Goal: Transaction & Acquisition: Purchase product/service

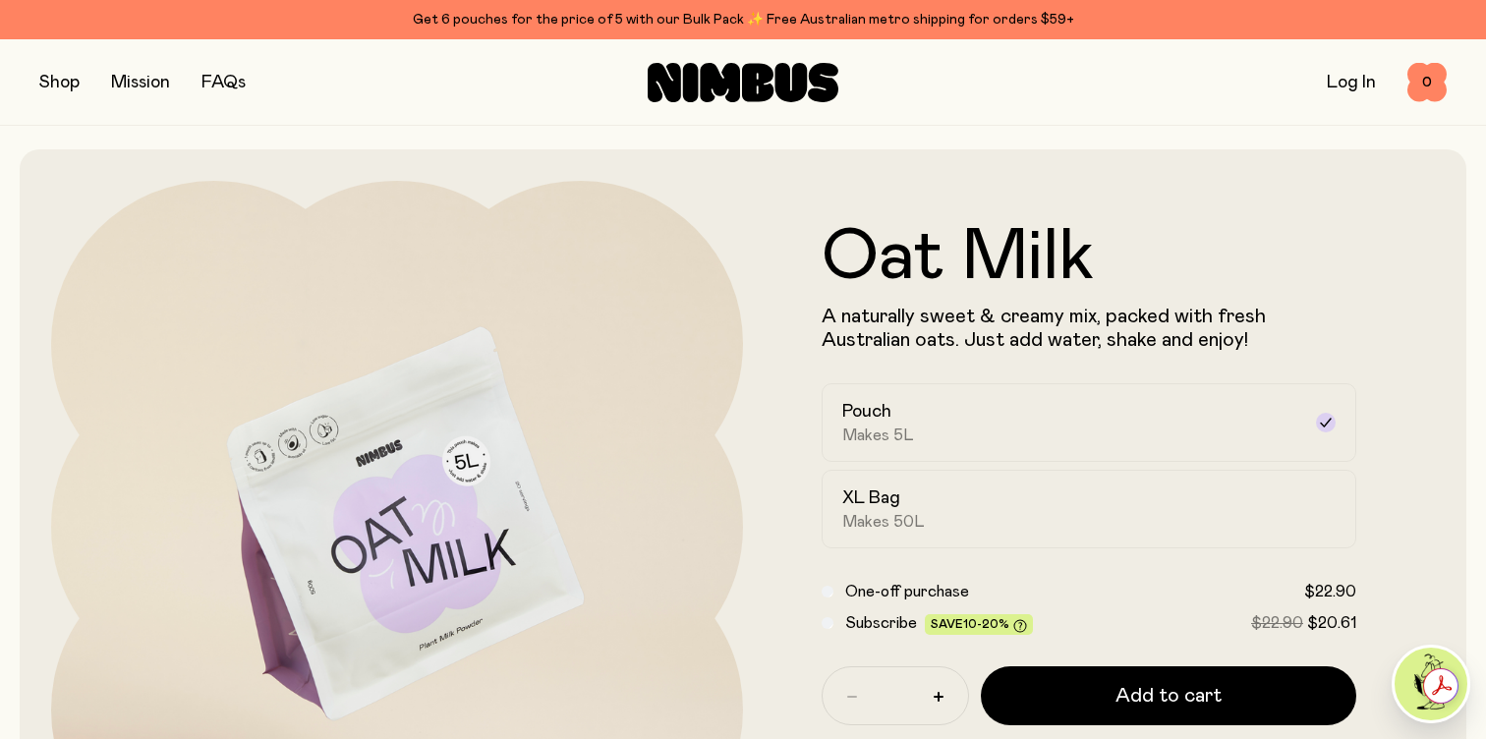
click at [56, 42] on div "Shop Mission FAQs Log In 0 0" at bounding box center [742, 81] width 1407 height 85
click at [757, 74] on icon at bounding box center [743, 82] width 191 height 39
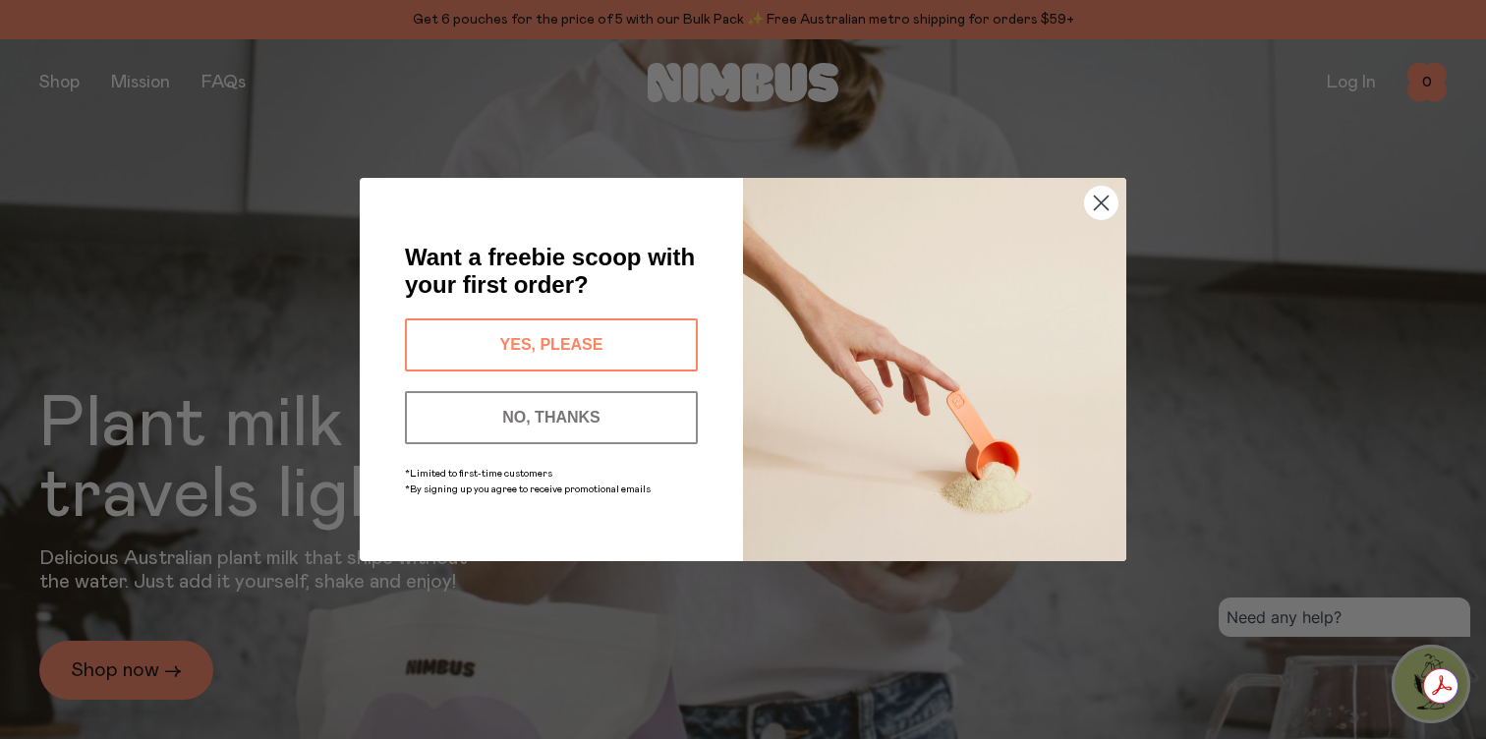
click at [638, 350] on button "YES, PLEASE" at bounding box center [551, 344] width 293 height 53
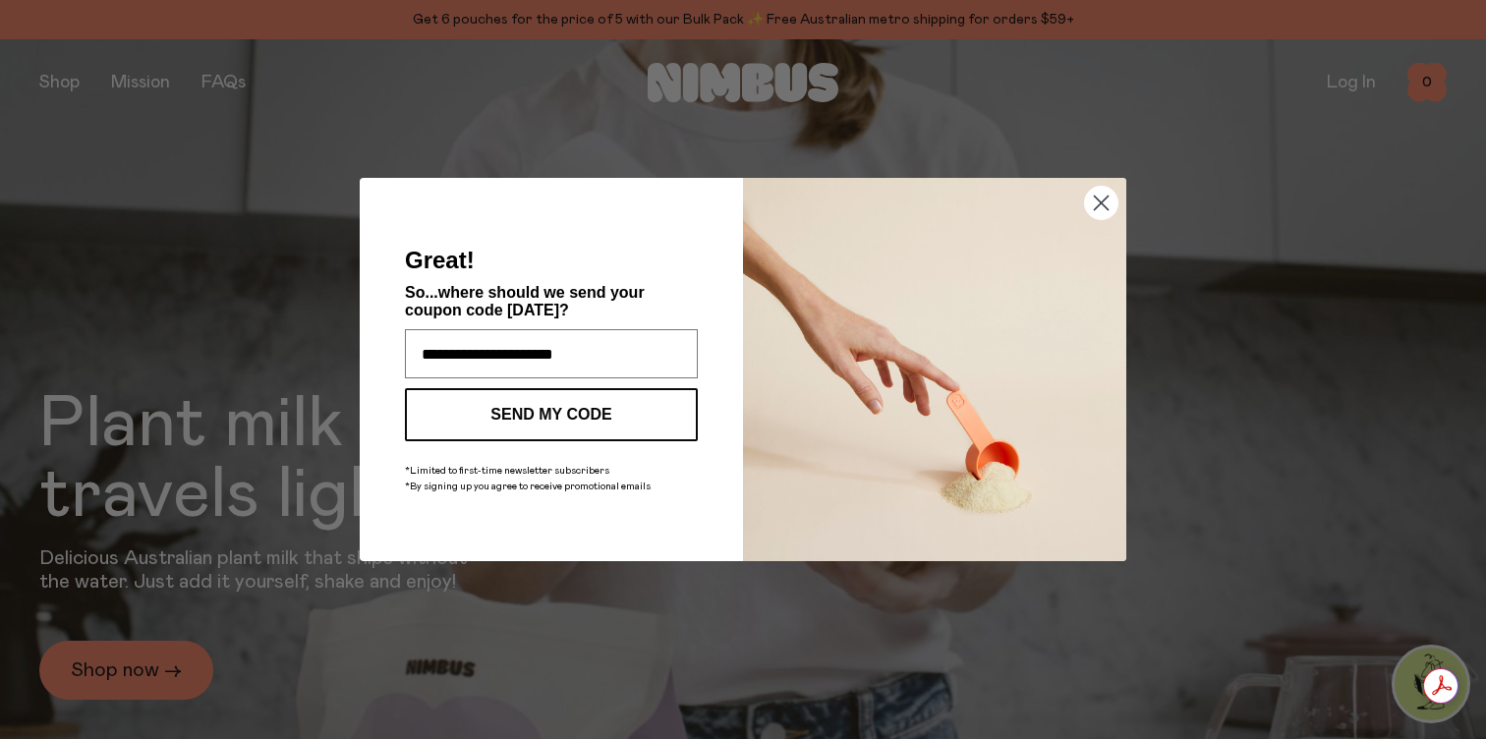
type input "**********"
click input "******" at bounding box center [0, 0] width 0 height 0
click at [587, 420] on button "SEND MY CODE" at bounding box center [551, 414] width 293 height 53
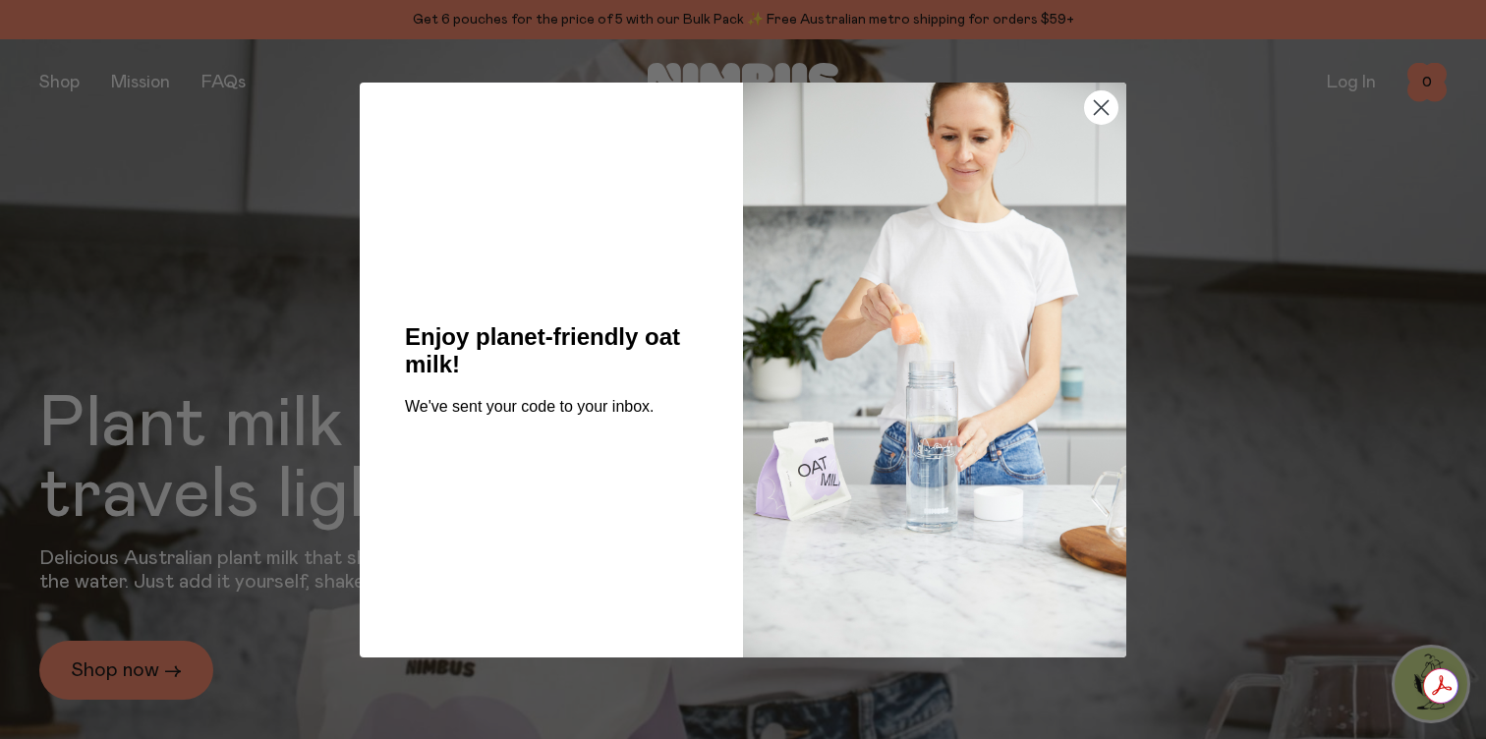
click at [1109, 118] on circle "Close dialog" at bounding box center [1101, 106] width 32 height 32
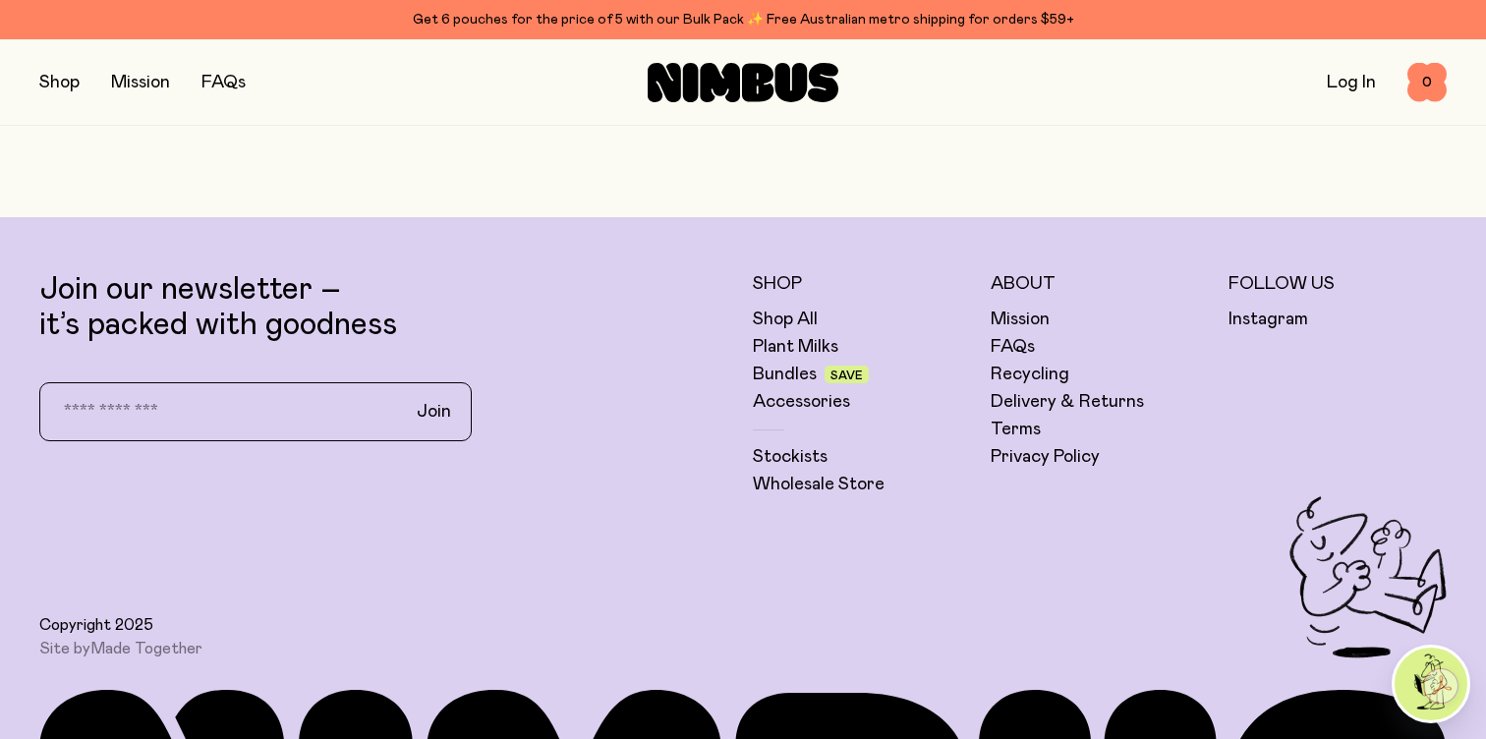
scroll to position [5558, 0]
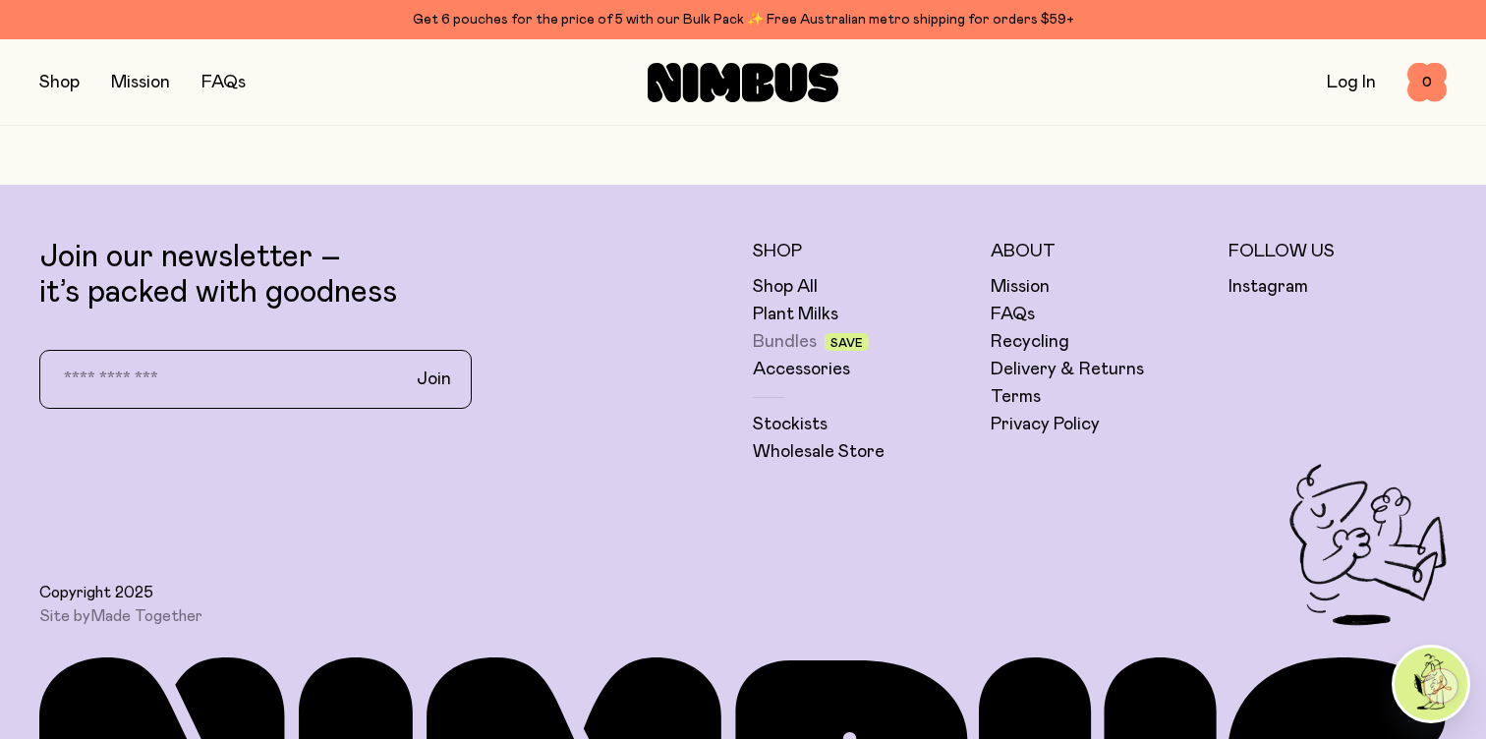
click at [790, 351] on link "Bundles" at bounding box center [785, 342] width 64 height 24
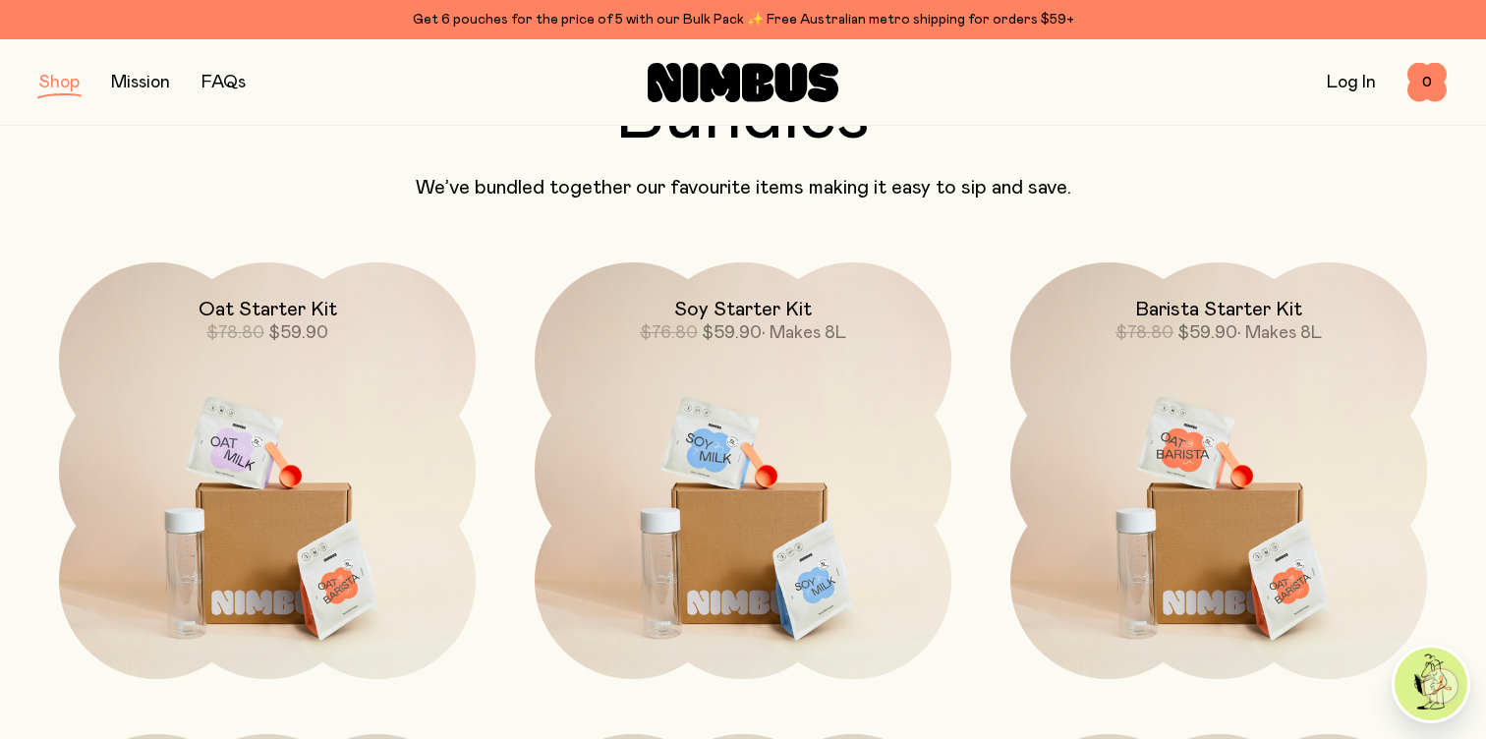
scroll to position [162, 0]
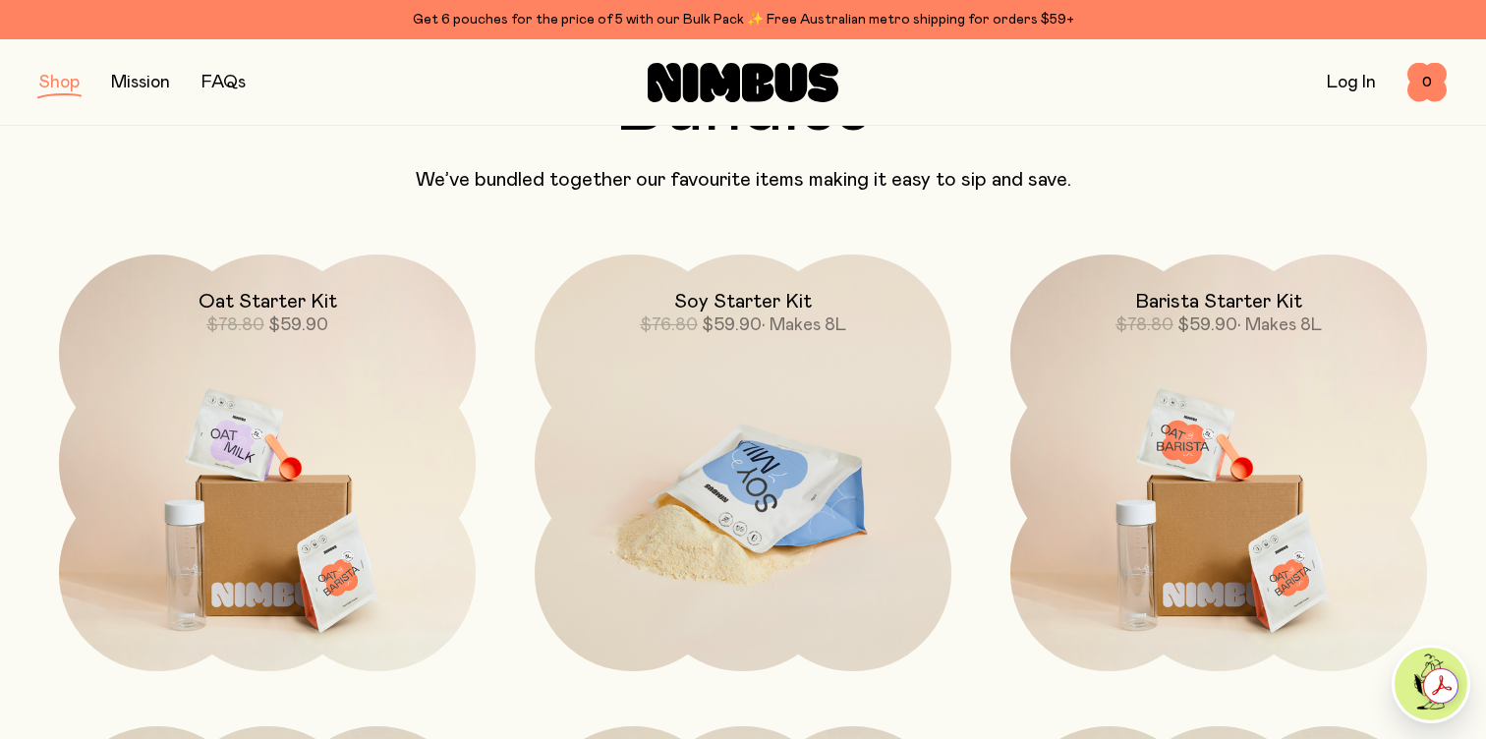
click at [656, 392] on img at bounding box center [743, 498] width 417 height 489
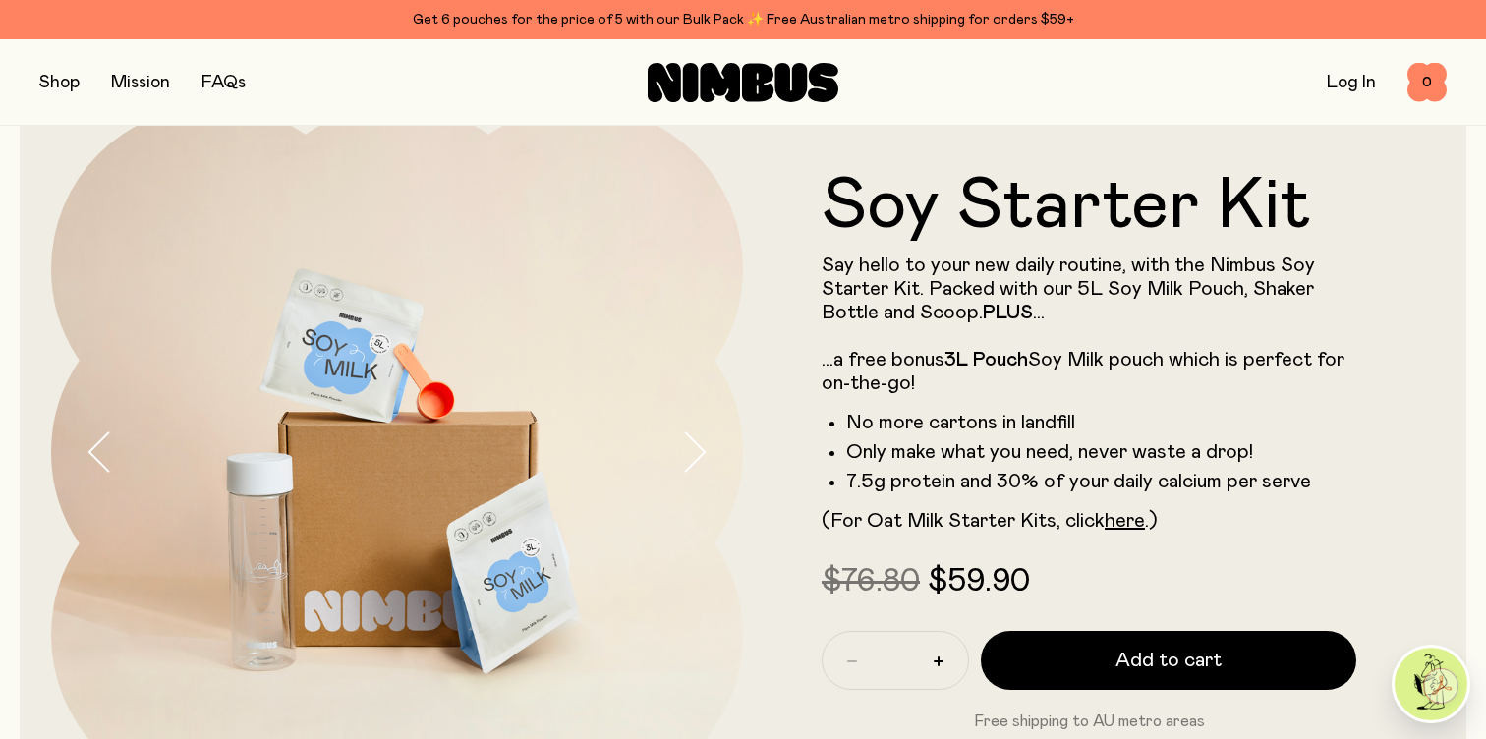
scroll to position [69, 0]
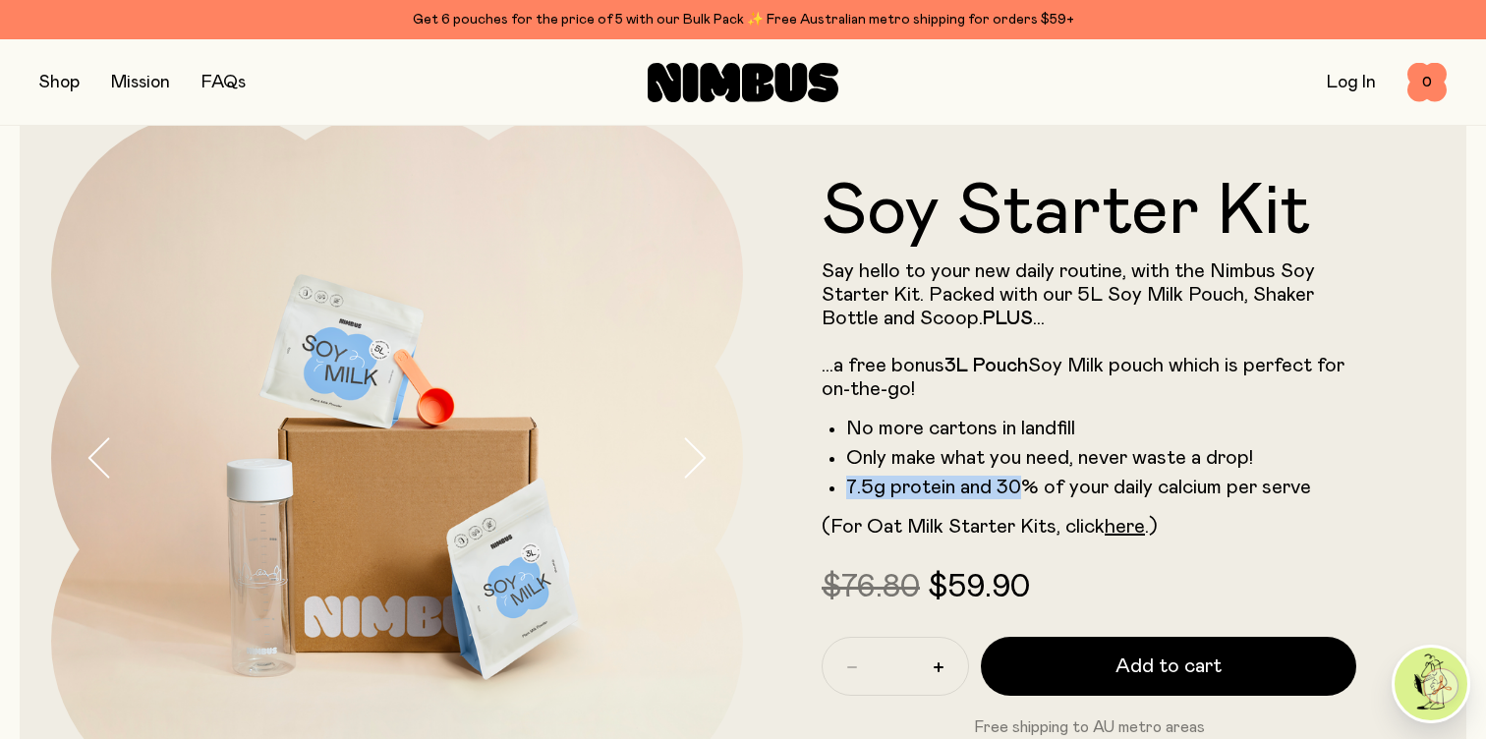
drag, startPoint x: 846, startPoint y: 490, endPoint x: 1018, endPoint y: 495, distance: 172.0
click at [1018, 495] on li "7.5g protein and 30% of your daily calcium per serve" at bounding box center [1101, 488] width 510 height 24
drag, startPoint x: 853, startPoint y: 458, endPoint x: 1090, endPoint y: 467, distance: 237.0
click at [1090, 467] on li "Only make what you need, never waste a drop!" at bounding box center [1101, 458] width 510 height 24
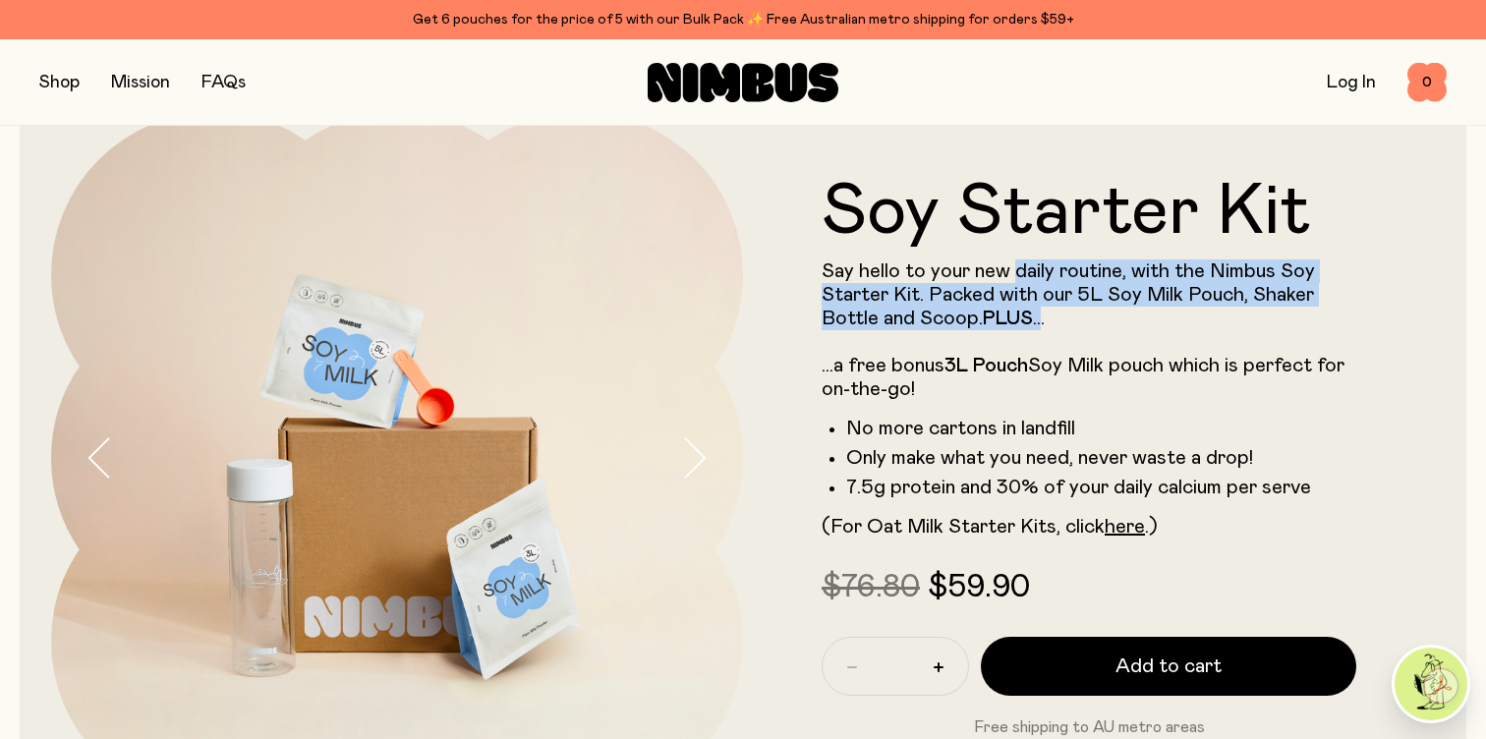
drag, startPoint x: 1011, startPoint y: 278, endPoint x: 1045, endPoint y: 307, distance: 44.7
click at [1045, 307] on p "Say hello to your new daily routine, with the Nimbus Soy Starter Kit. Packed wi…" at bounding box center [1088, 329] width 535 height 141
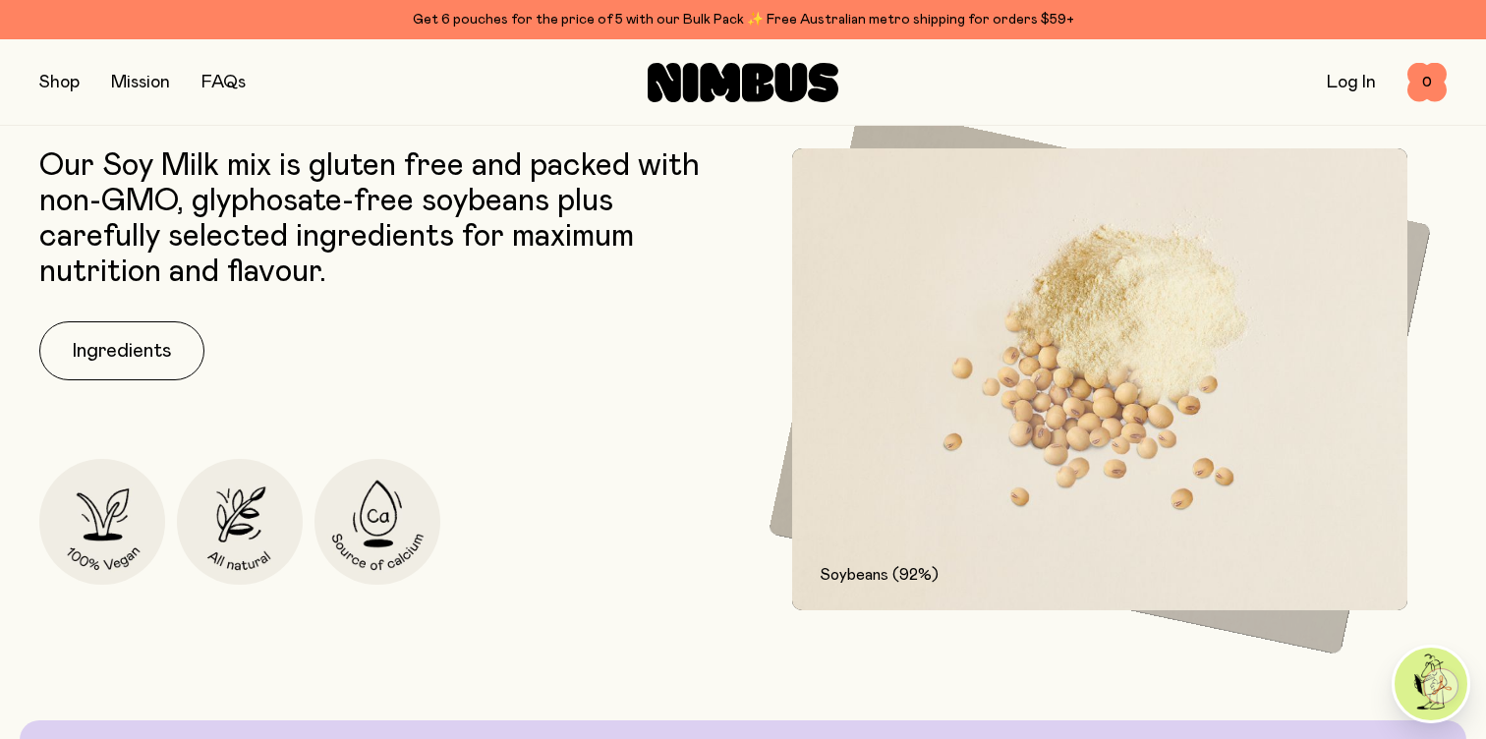
scroll to position [2551, 0]
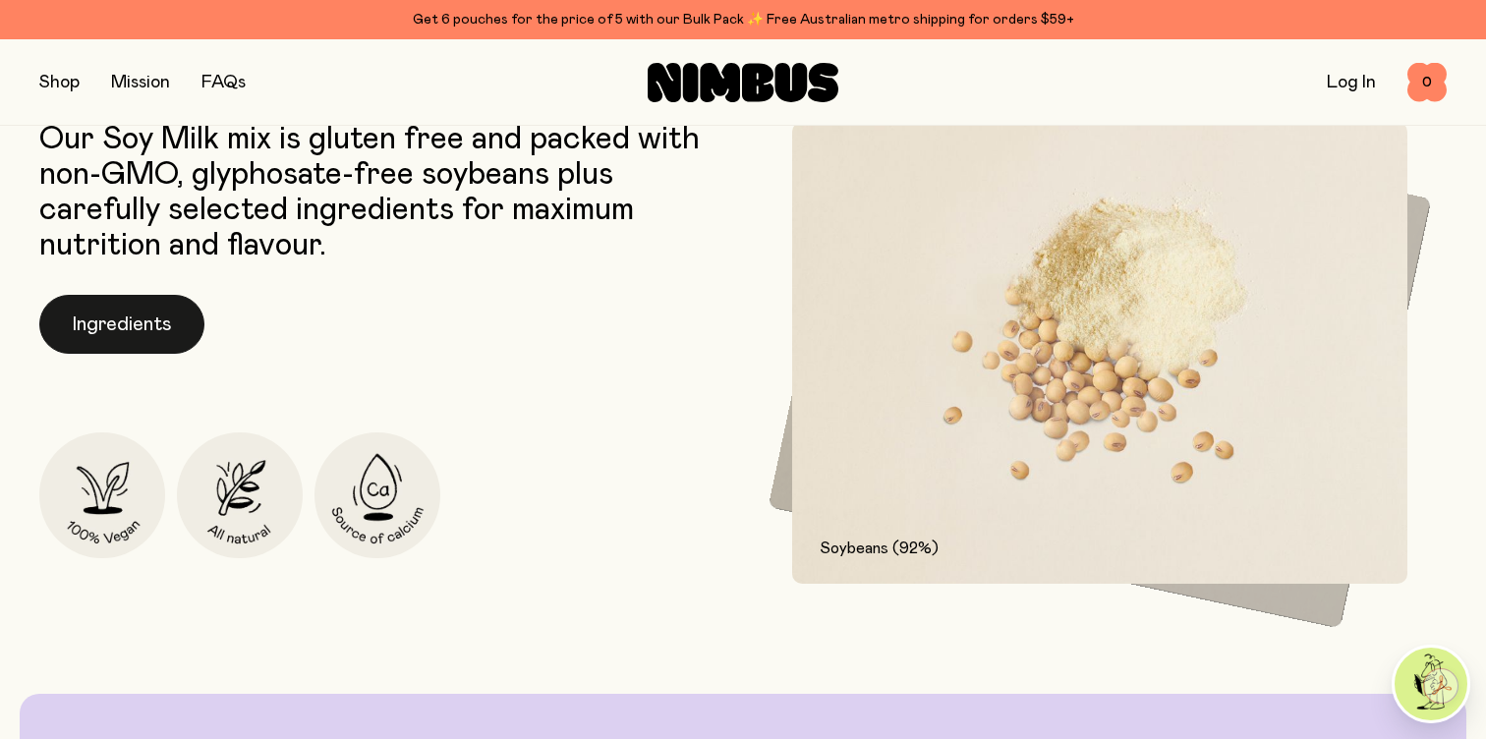
click at [116, 301] on button "Ingredients" at bounding box center [121, 324] width 165 height 59
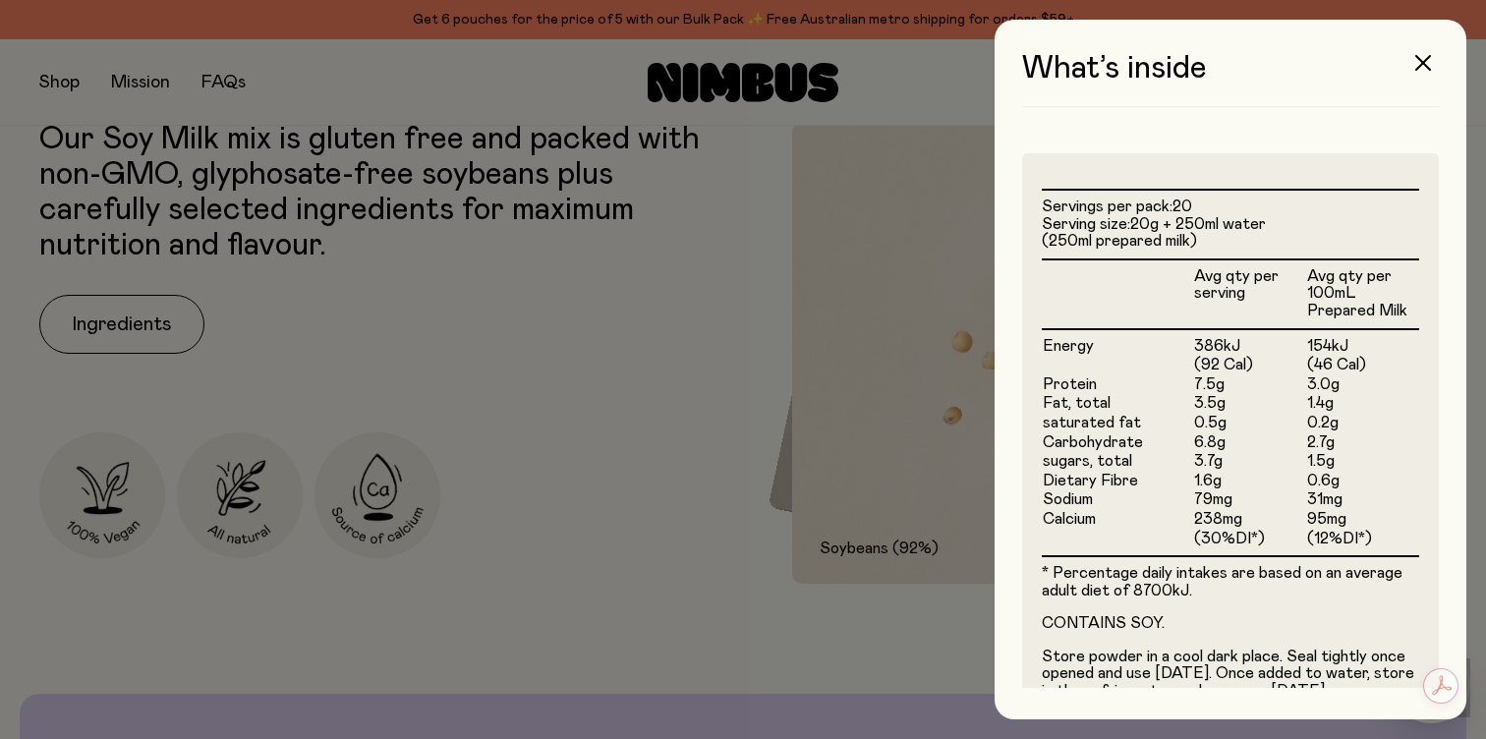
scroll to position [464, 0]
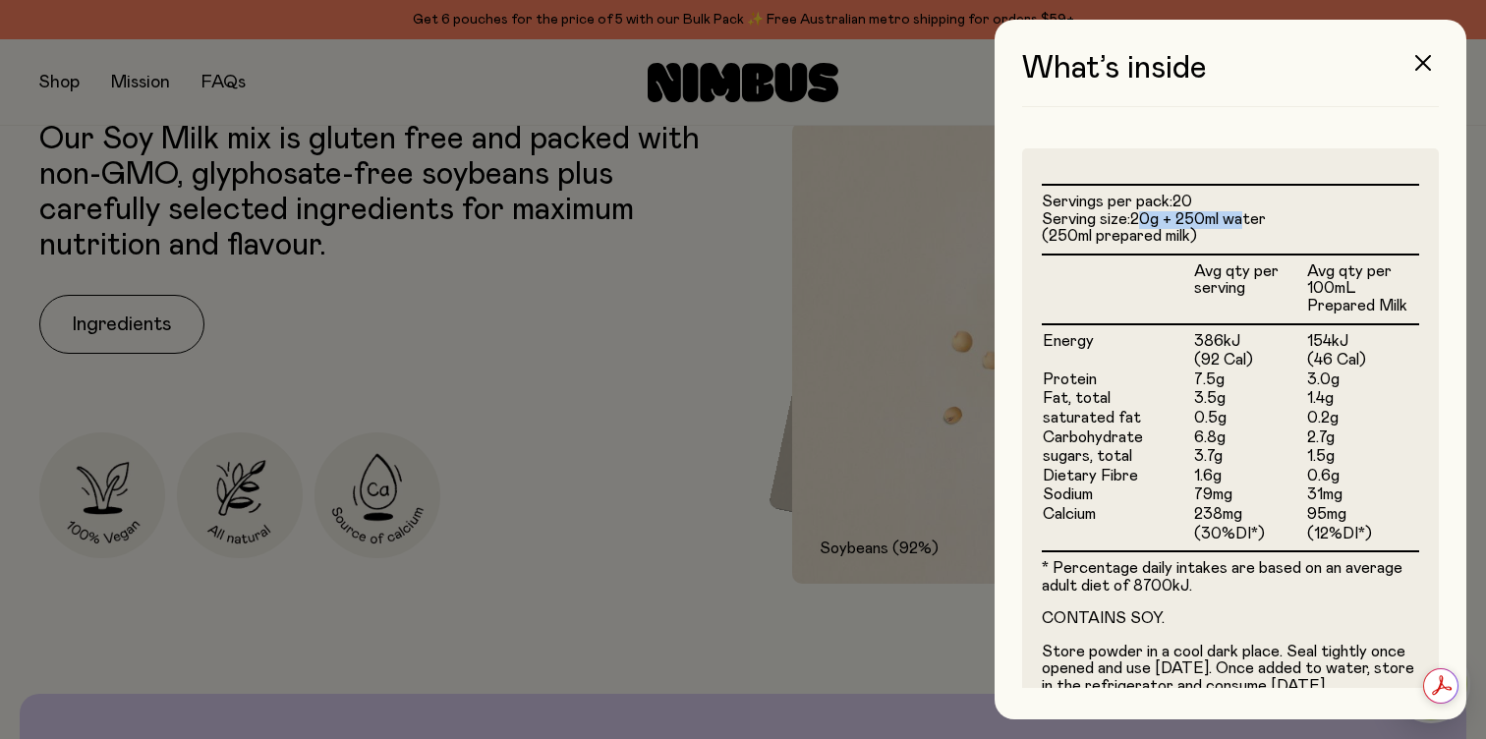
drag, startPoint x: 1141, startPoint y: 217, endPoint x: 1246, endPoint y: 219, distance: 105.2
click at [1246, 219] on span "20g + 250ml water (250ml prepared milk)" at bounding box center [1154, 227] width 224 height 33
drag, startPoint x: 1186, startPoint y: 376, endPoint x: 1230, endPoint y: 376, distance: 44.2
click at [1230, 376] on tr "Protein 7.5g 3.0g" at bounding box center [1230, 380] width 377 height 20
drag, startPoint x: 1195, startPoint y: 458, endPoint x: 1232, endPoint y: 455, distance: 37.5
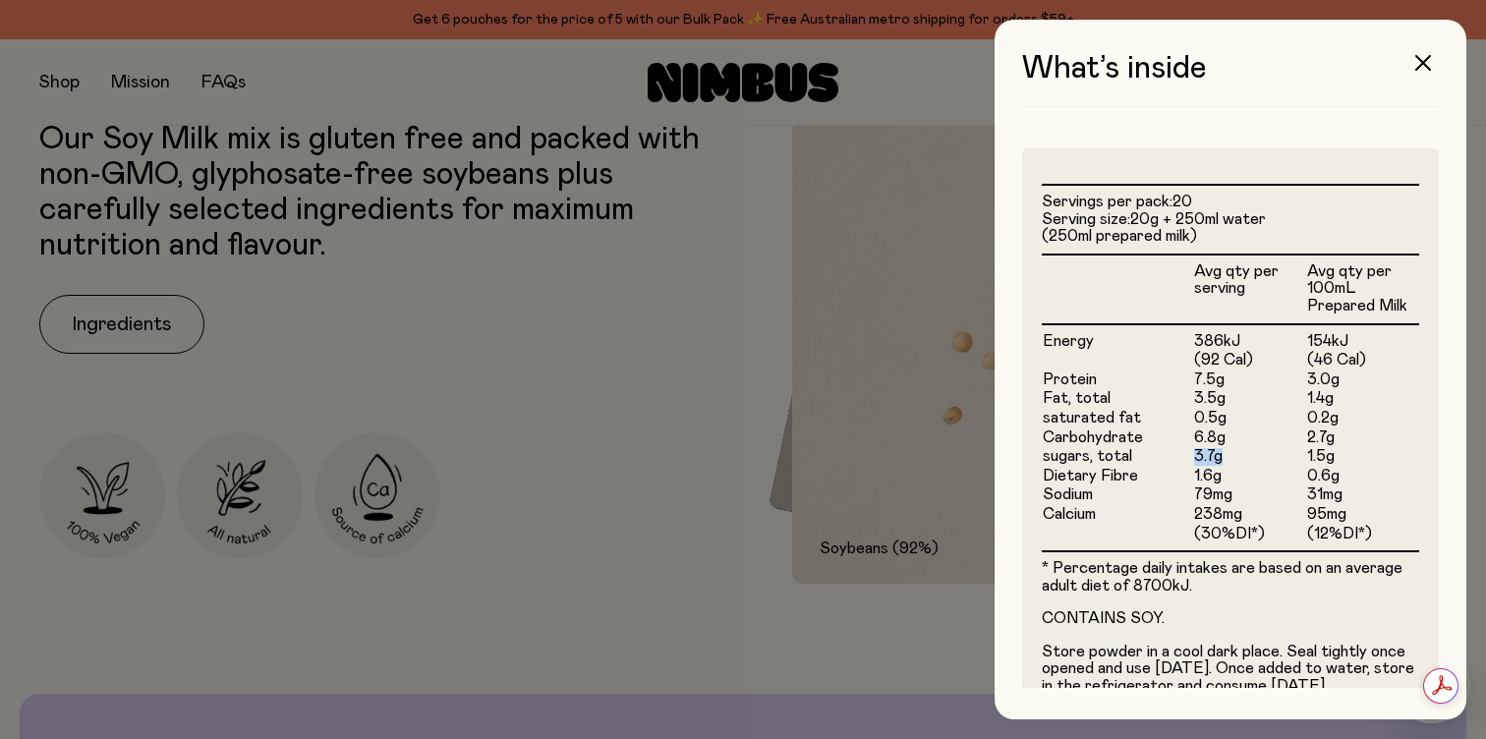
click at [1233, 456] on td "3.7g" at bounding box center [1249, 457] width 113 height 20
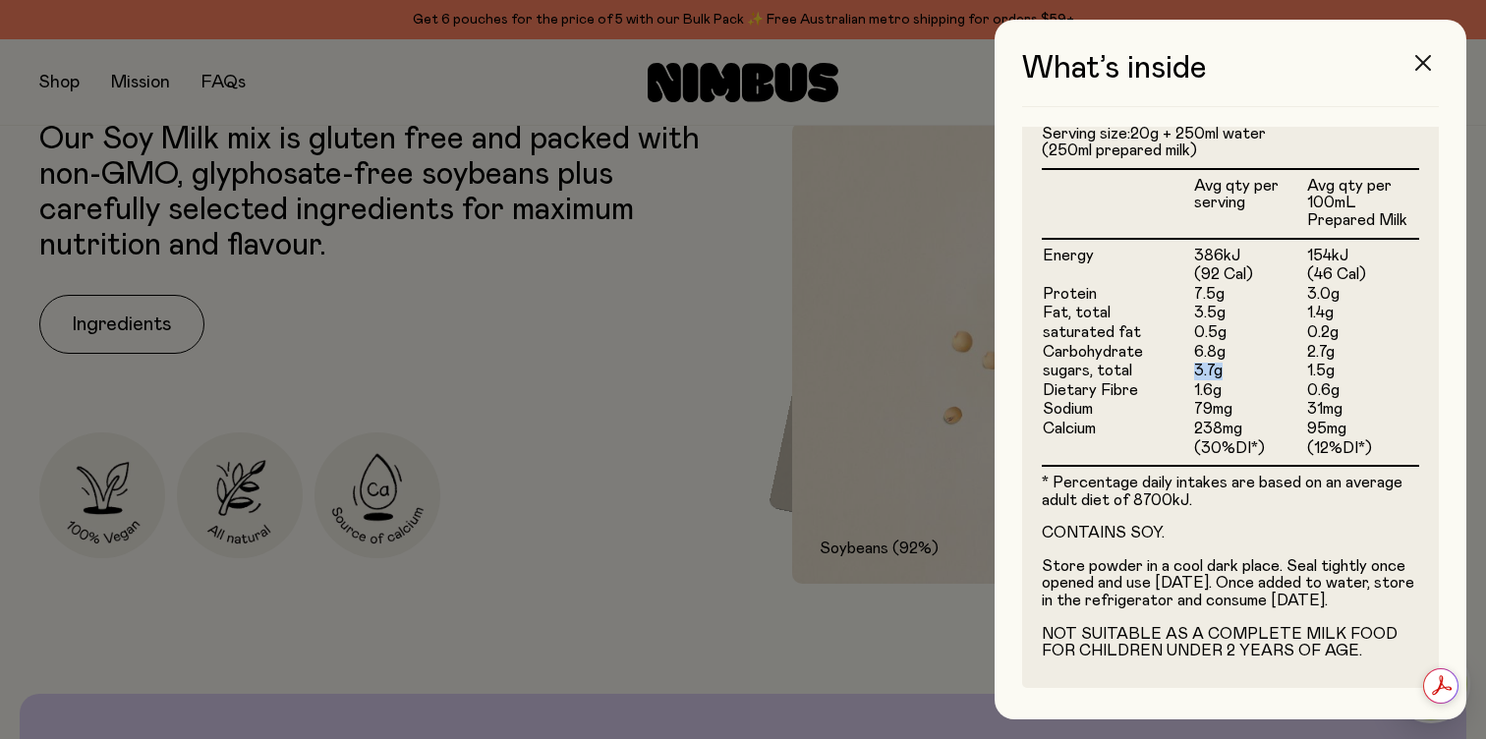
click at [1434, 61] on button "button" at bounding box center [1422, 62] width 47 height 47
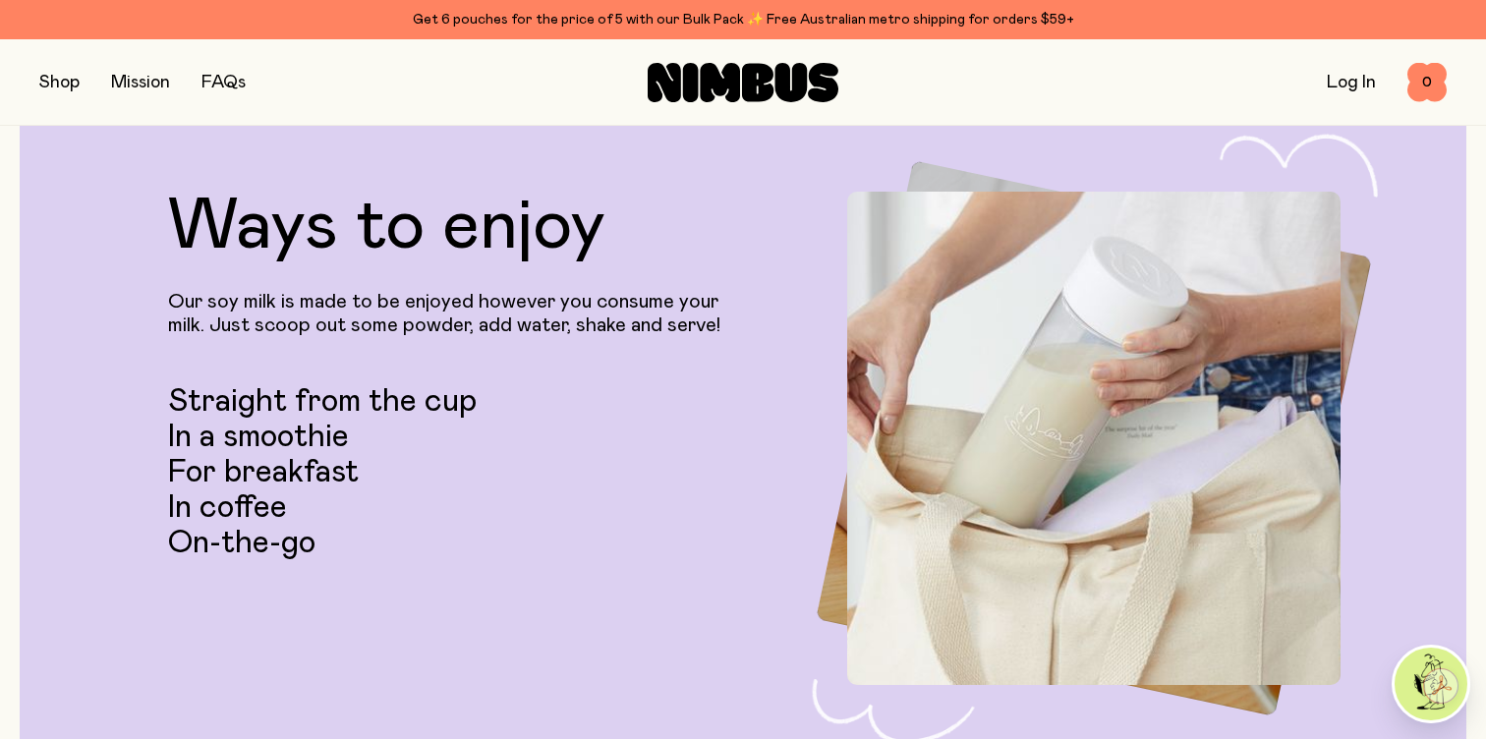
scroll to position [4711, 0]
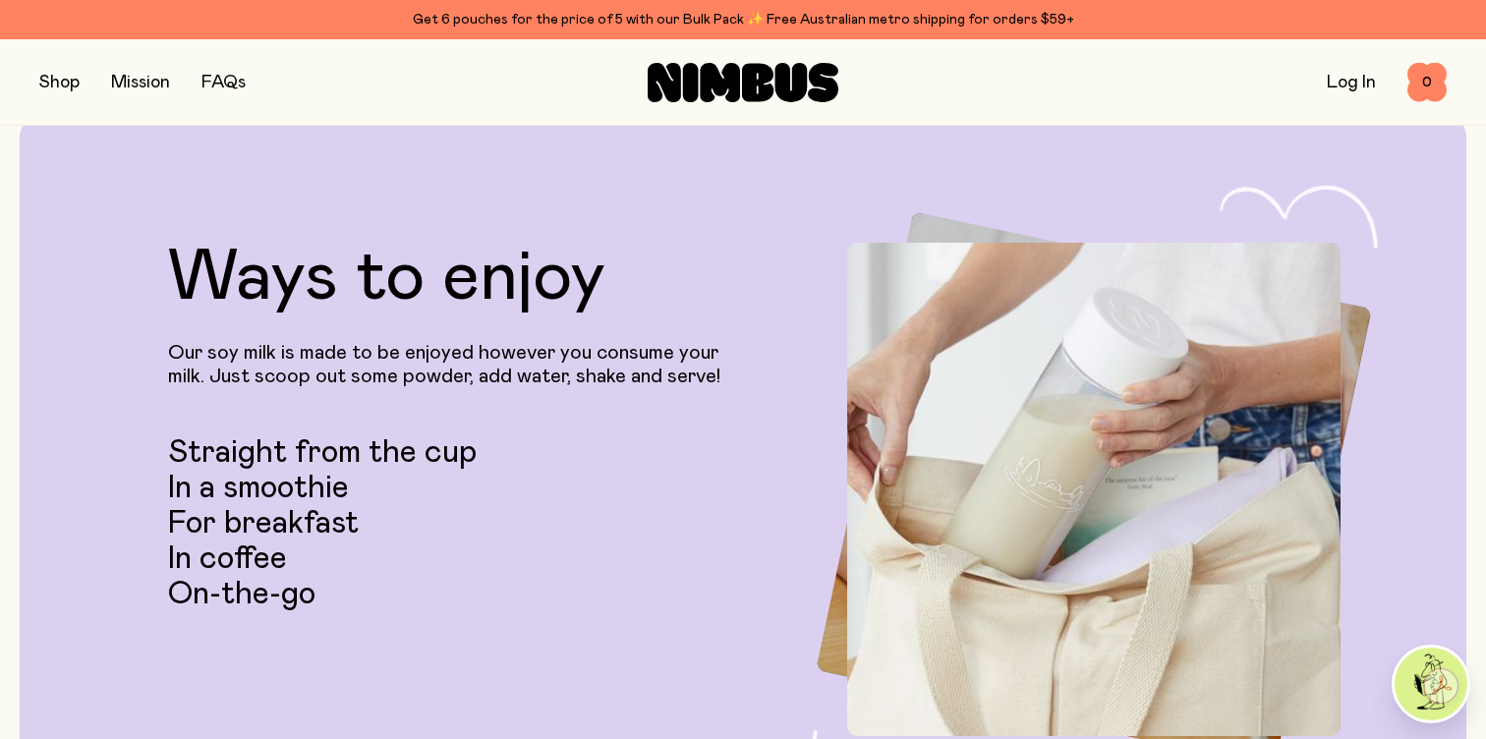
click at [62, 85] on button "button" at bounding box center [59, 83] width 40 height 28
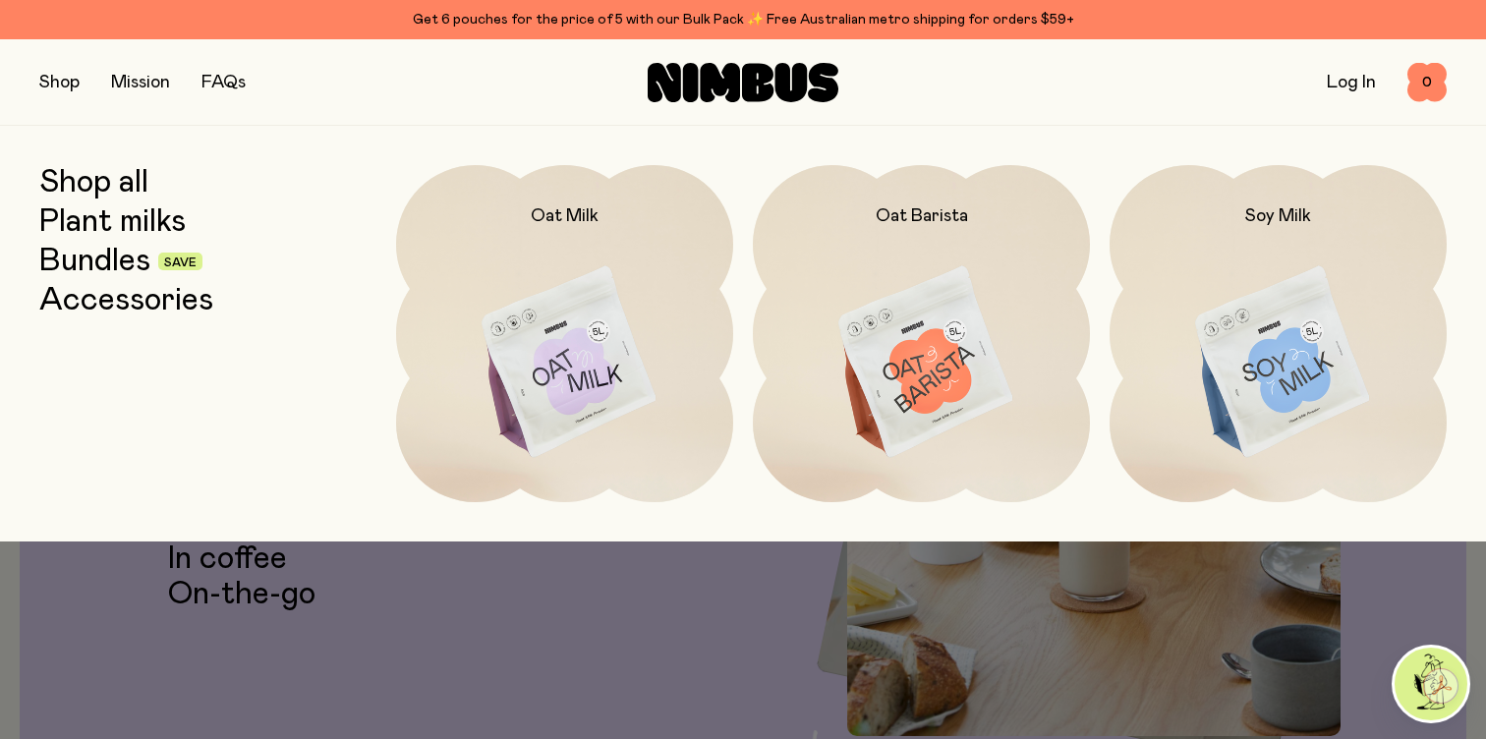
click at [139, 296] on link "Accessories" at bounding box center [126, 300] width 174 height 35
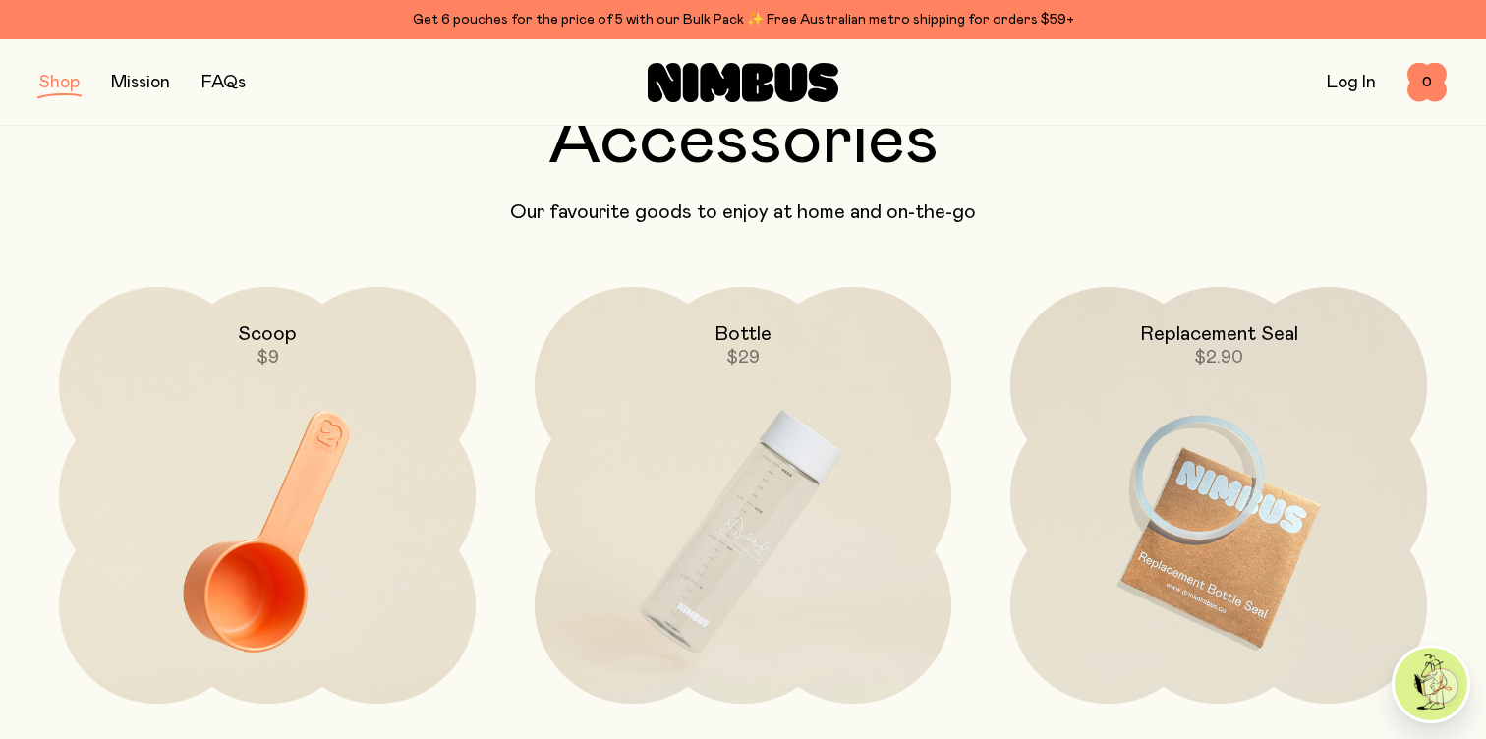
scroll to position [146, 0]
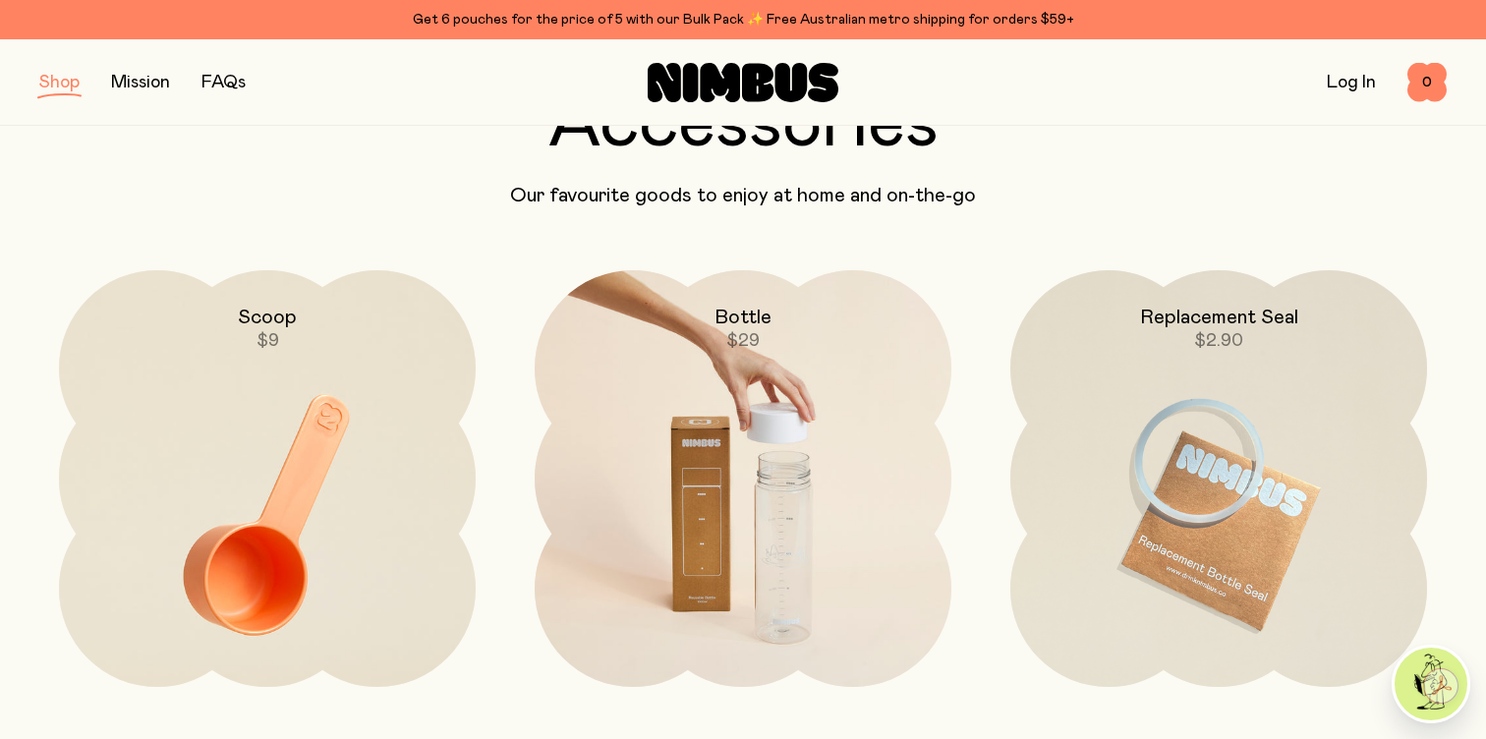
click at [633, 447] on img at bounding box center [743, 514] width 417 height 489
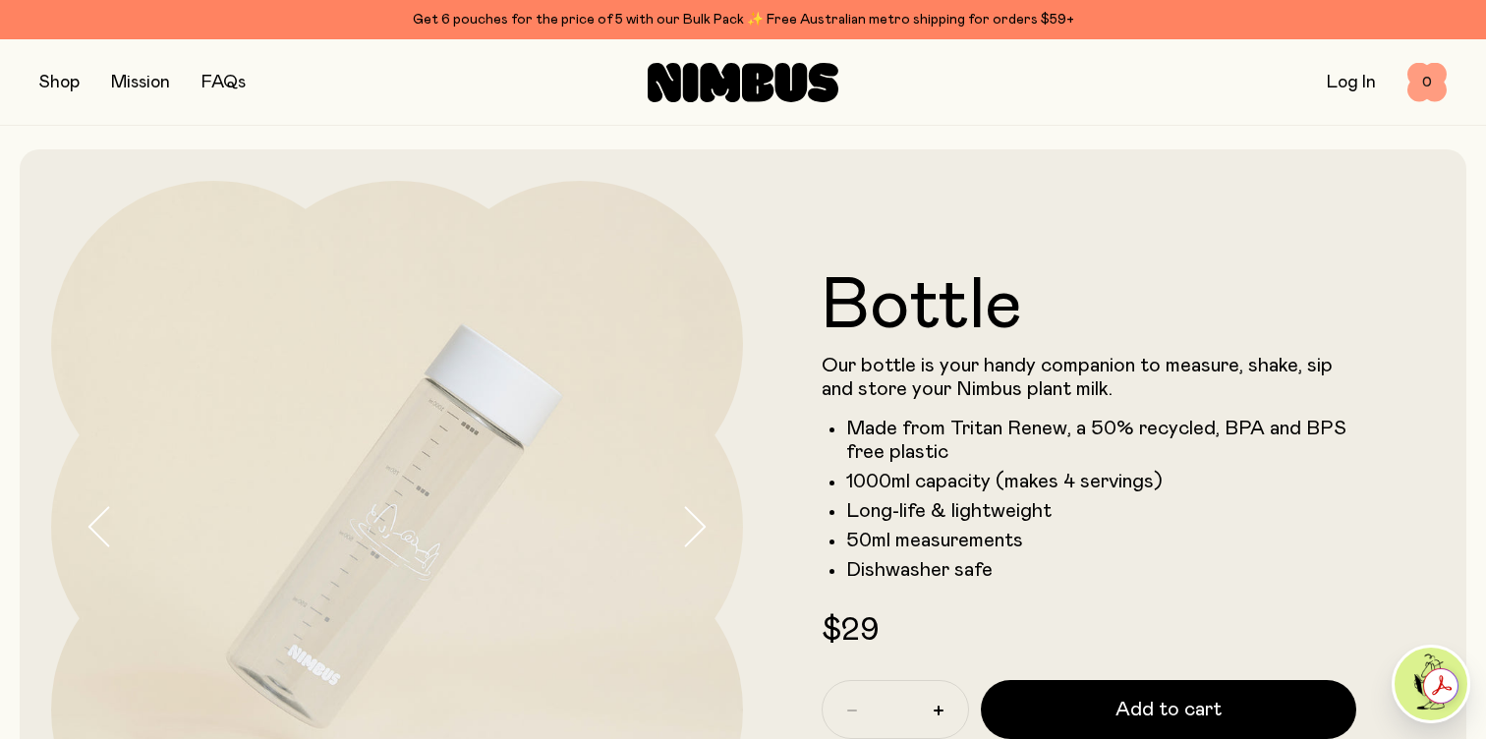
click at [1419, 75] on span "0" at bounding box center [1426, 82] width 39 height 39
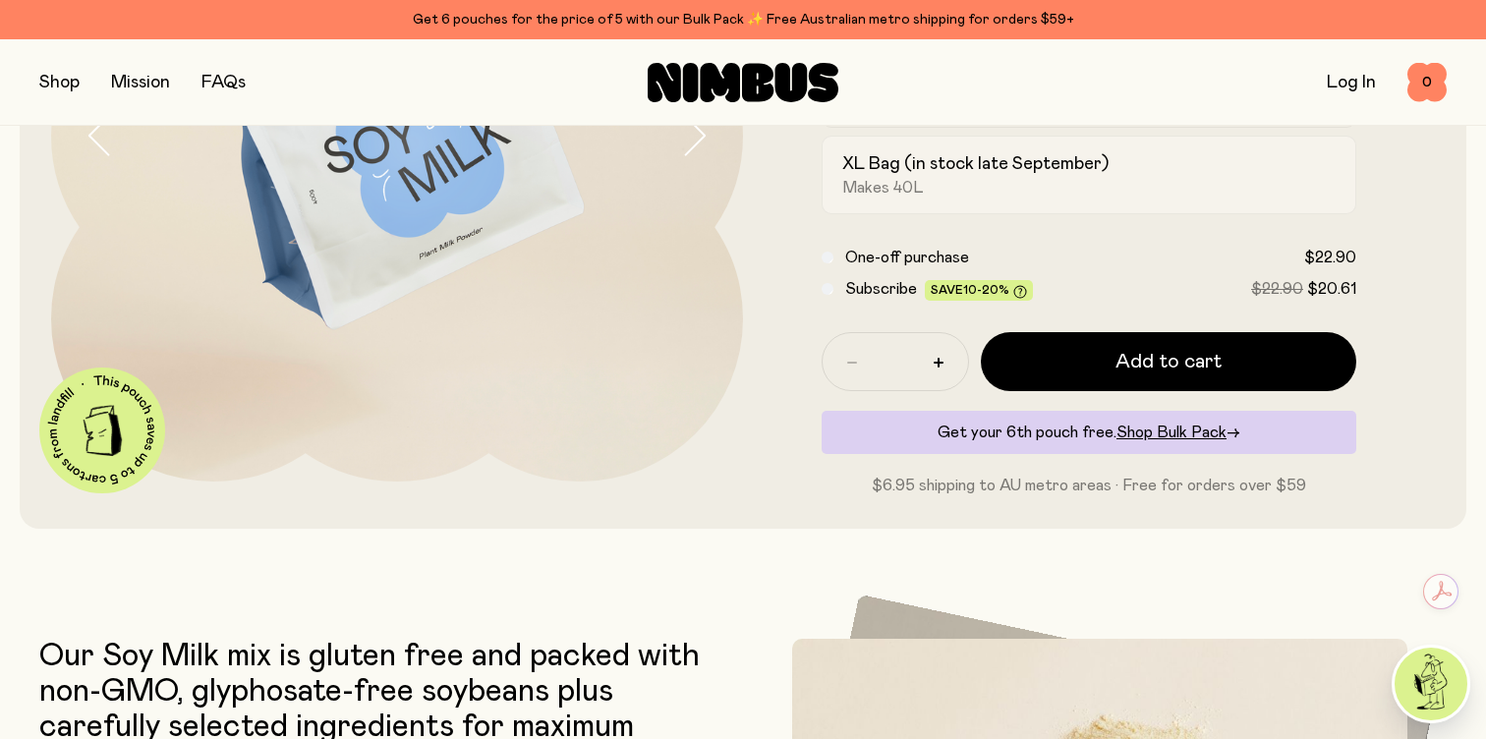
scroll to position [392, 0]
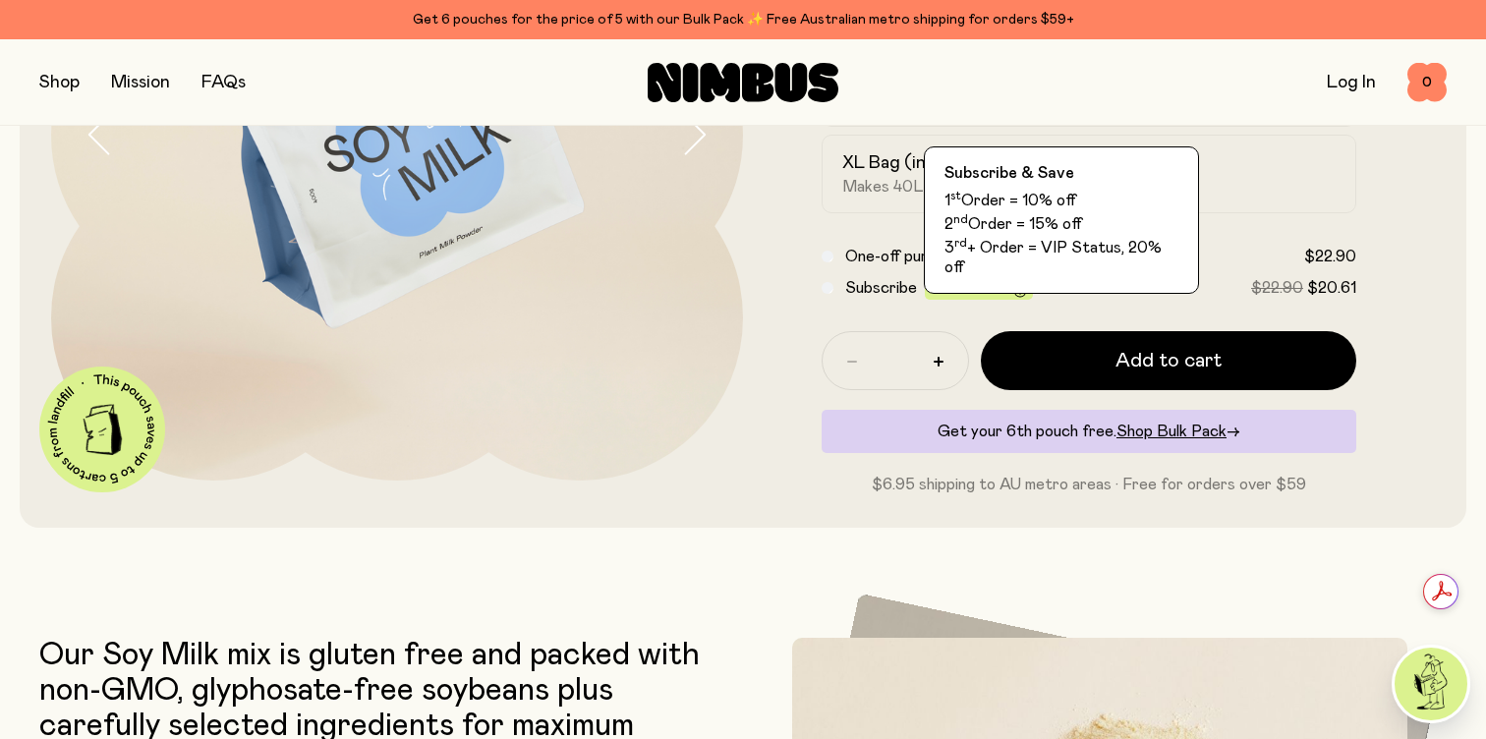
click at [932, 287] on span "Save 10-20%" at bounding box center [978, 290] width 96 height 15
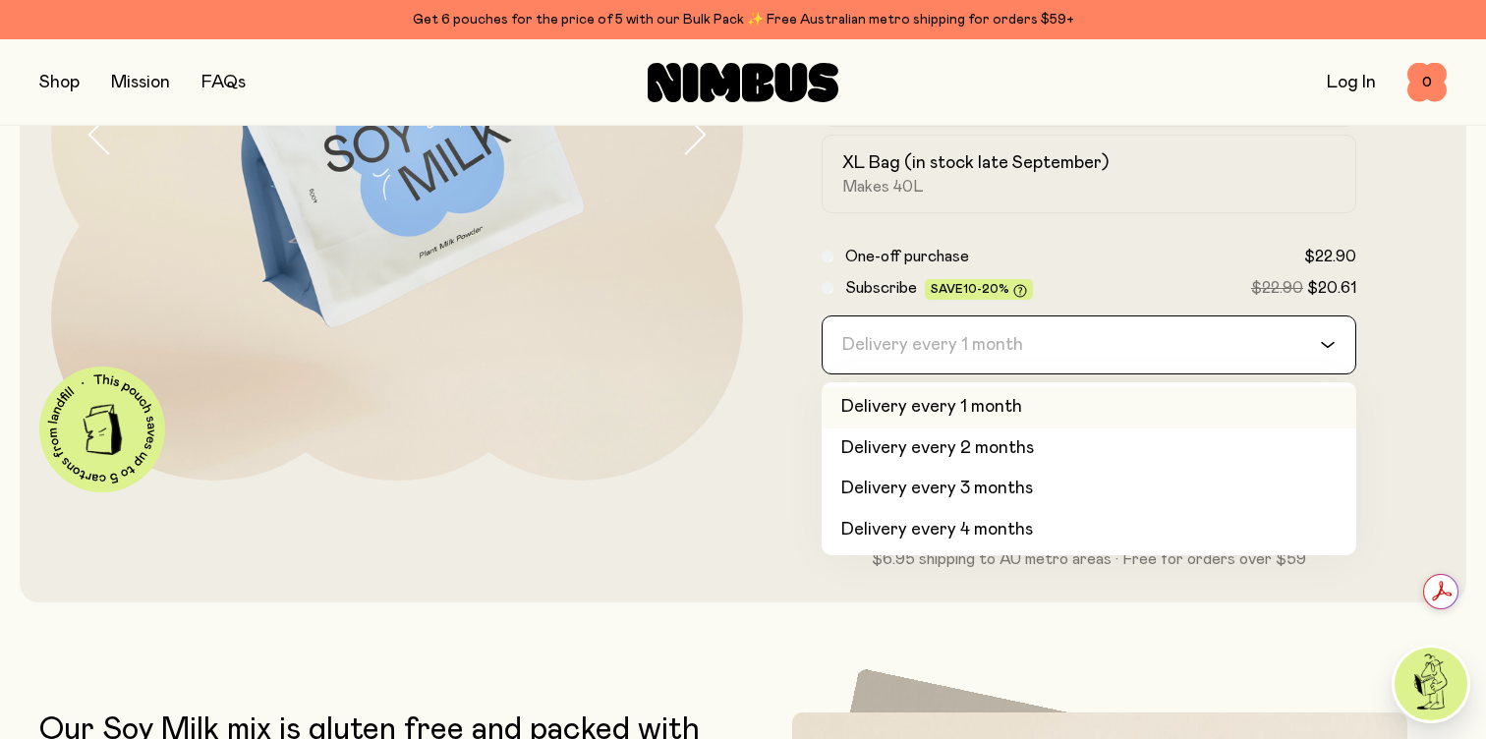
click at [973, 344] on div "Delivery every 1 month" at bounding box center [1070, 344] width 497 height 57
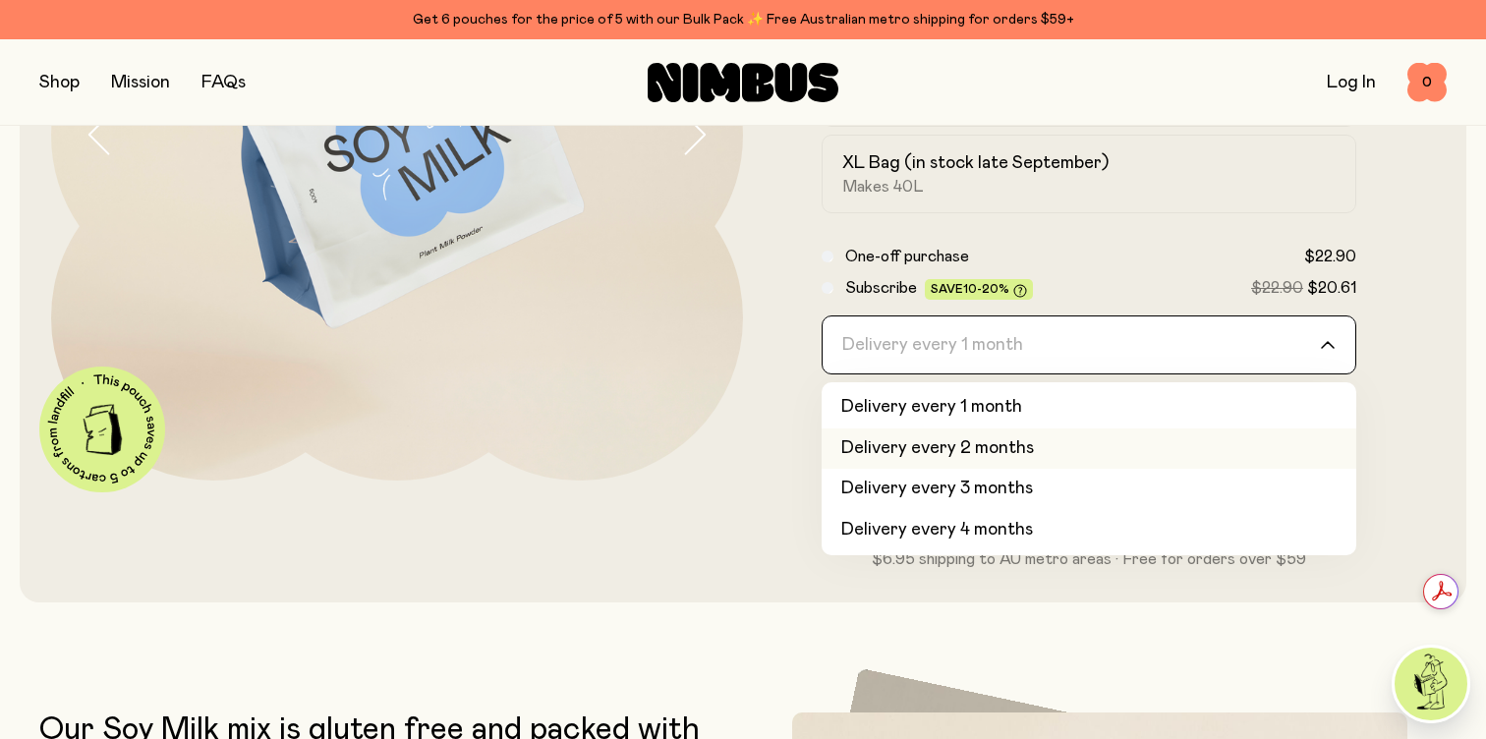
click at [994, 448] on li "Delivery every 2 months" at bounding box center [1088, 448] width 535 height 41
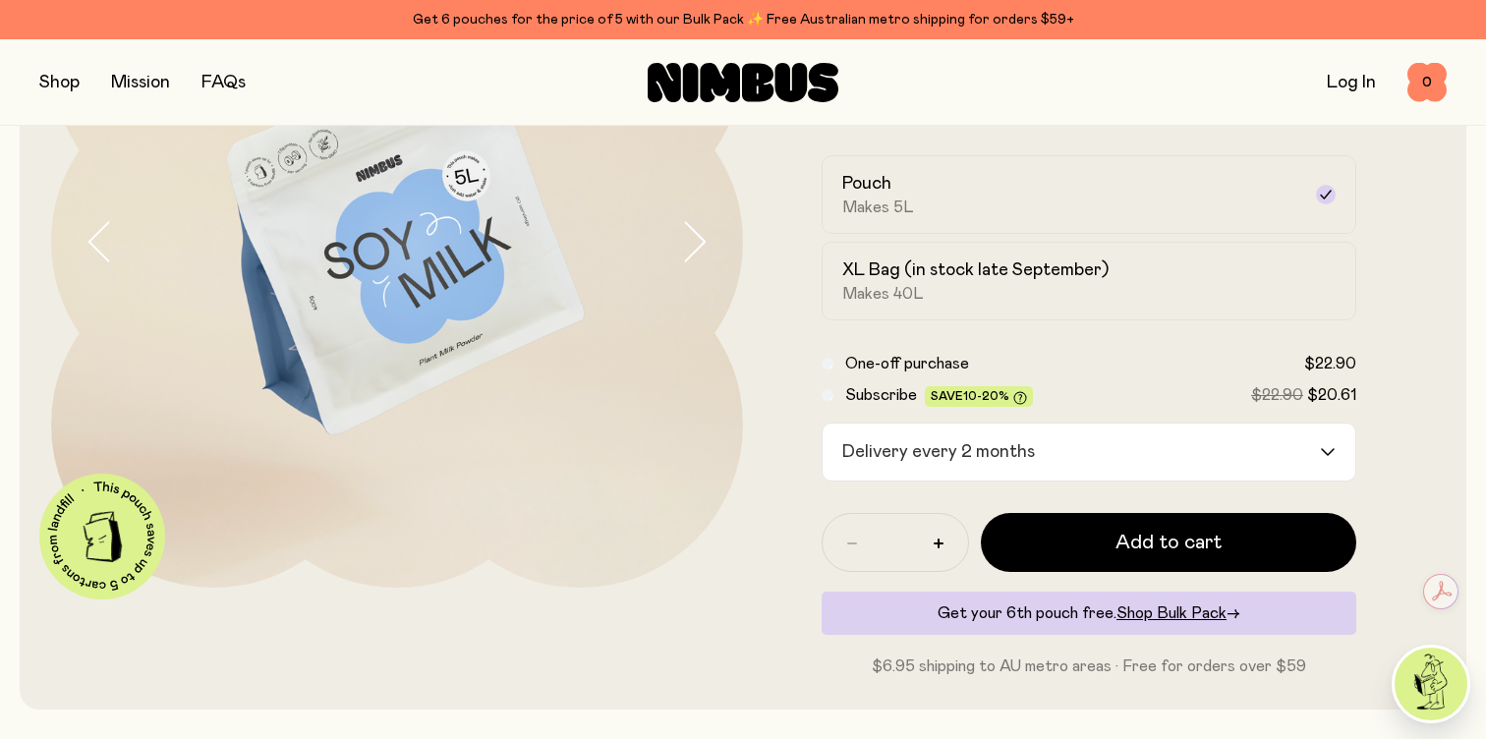
scroll to position [259, 0]
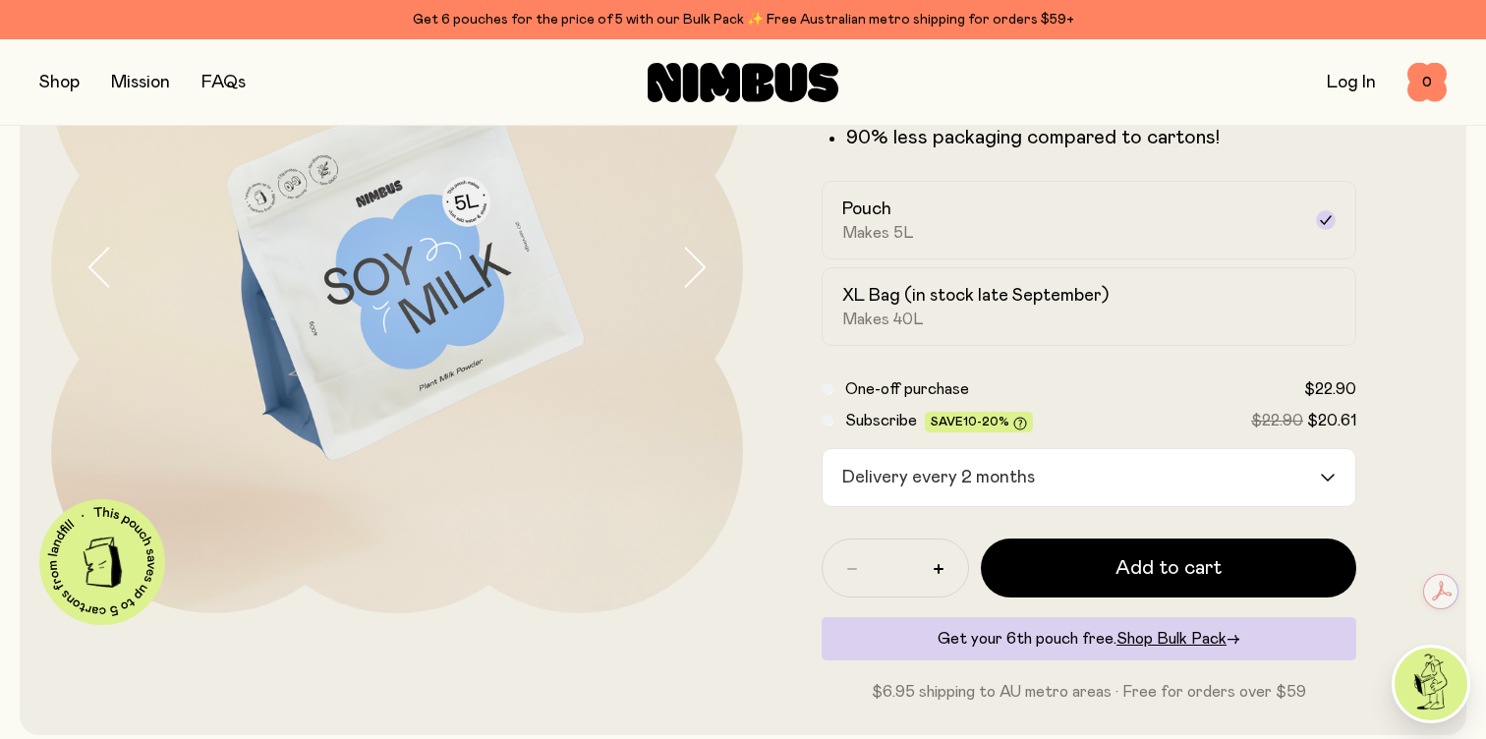
click at [989, 467] on div "Delivery every 2 months" at bounding box center [1070, 477] width 497 height 57
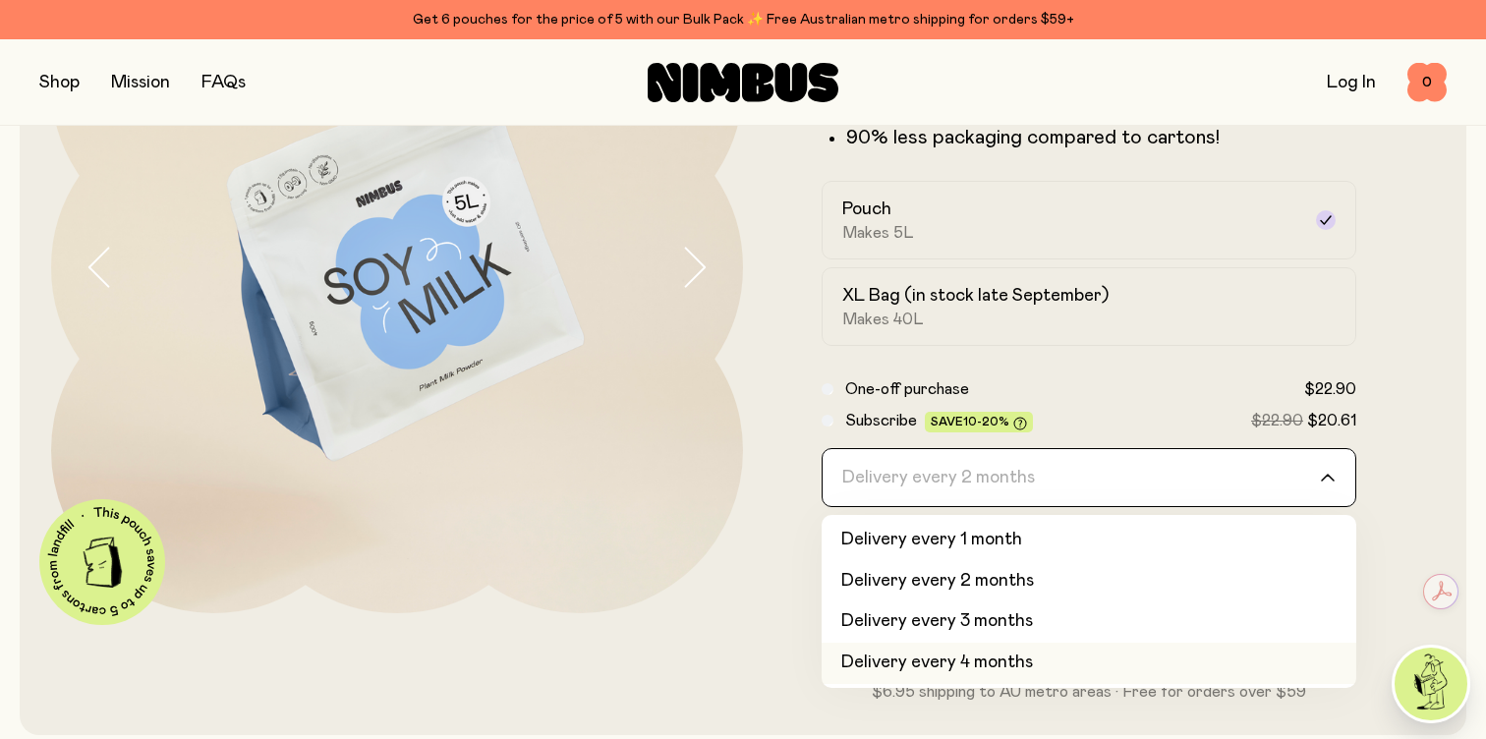
click at [987, 665] on li "Delivery every 4 months" at bounding box center [1088, 663] width 535 height 41
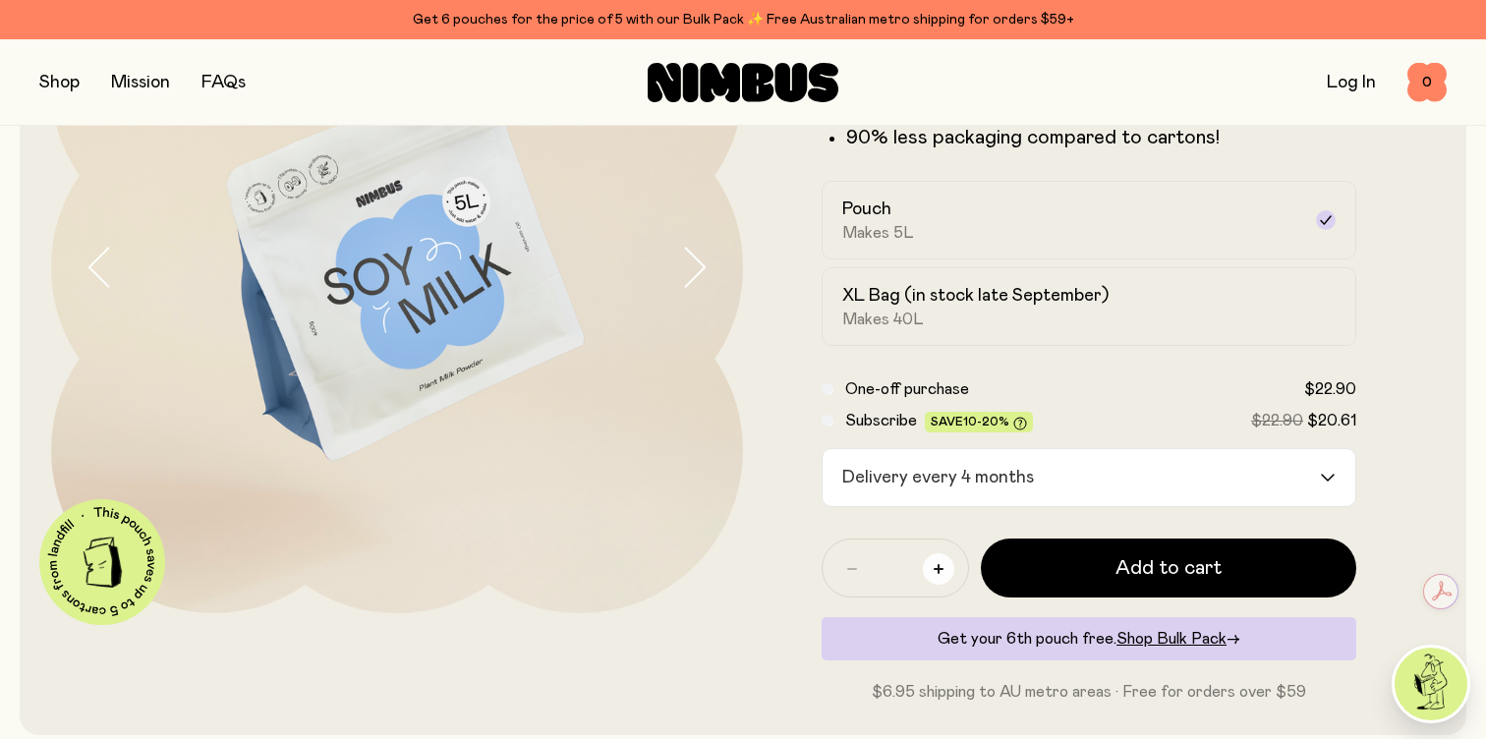
click at [938, 566] on icon "button" at bounding box center [938, 569] width 10 height 10
type input "*"
click at [736, 618] on div at bounding box center [397, 312] width 692 height 782
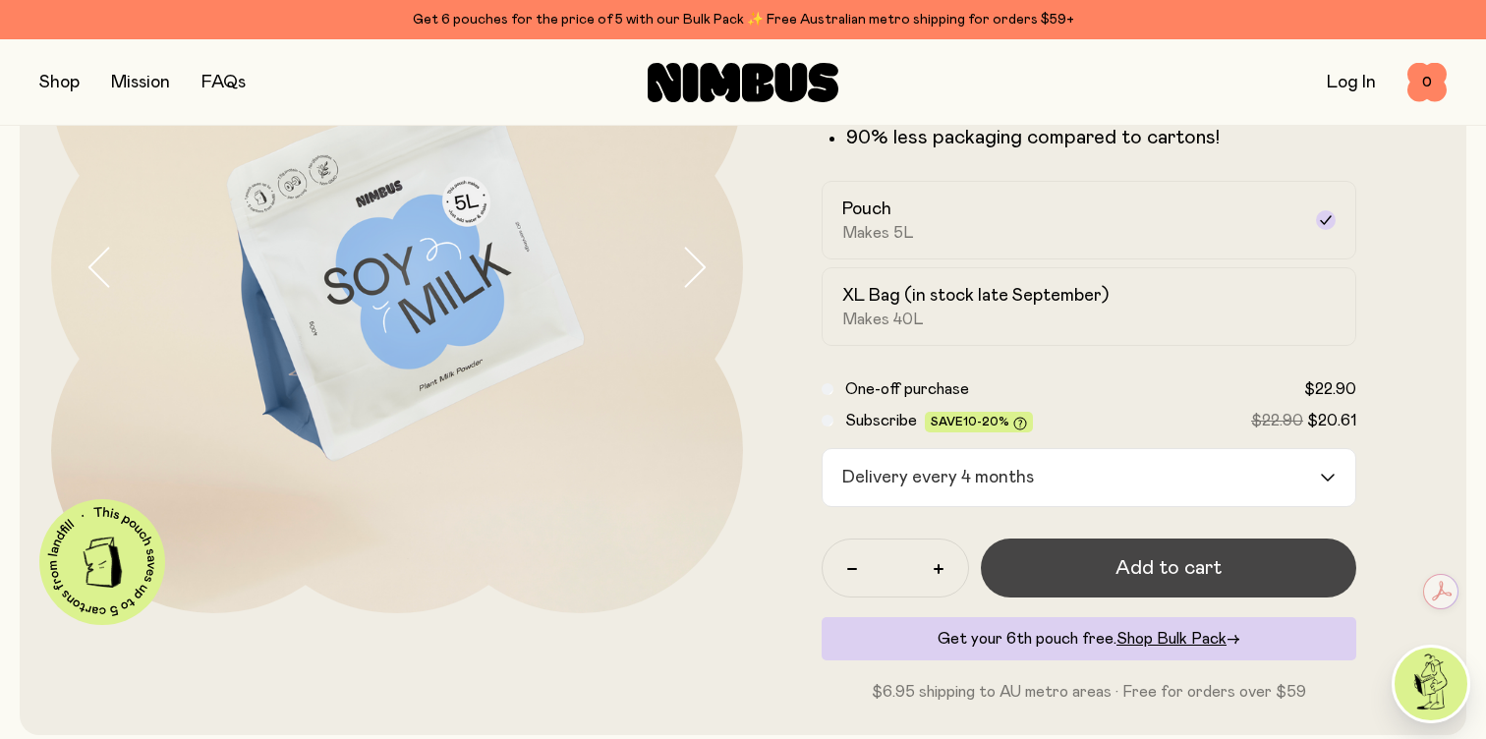
click at [1097, 577] on button "Add to cart" at bounding box center [1168, 567] width 375 height 59
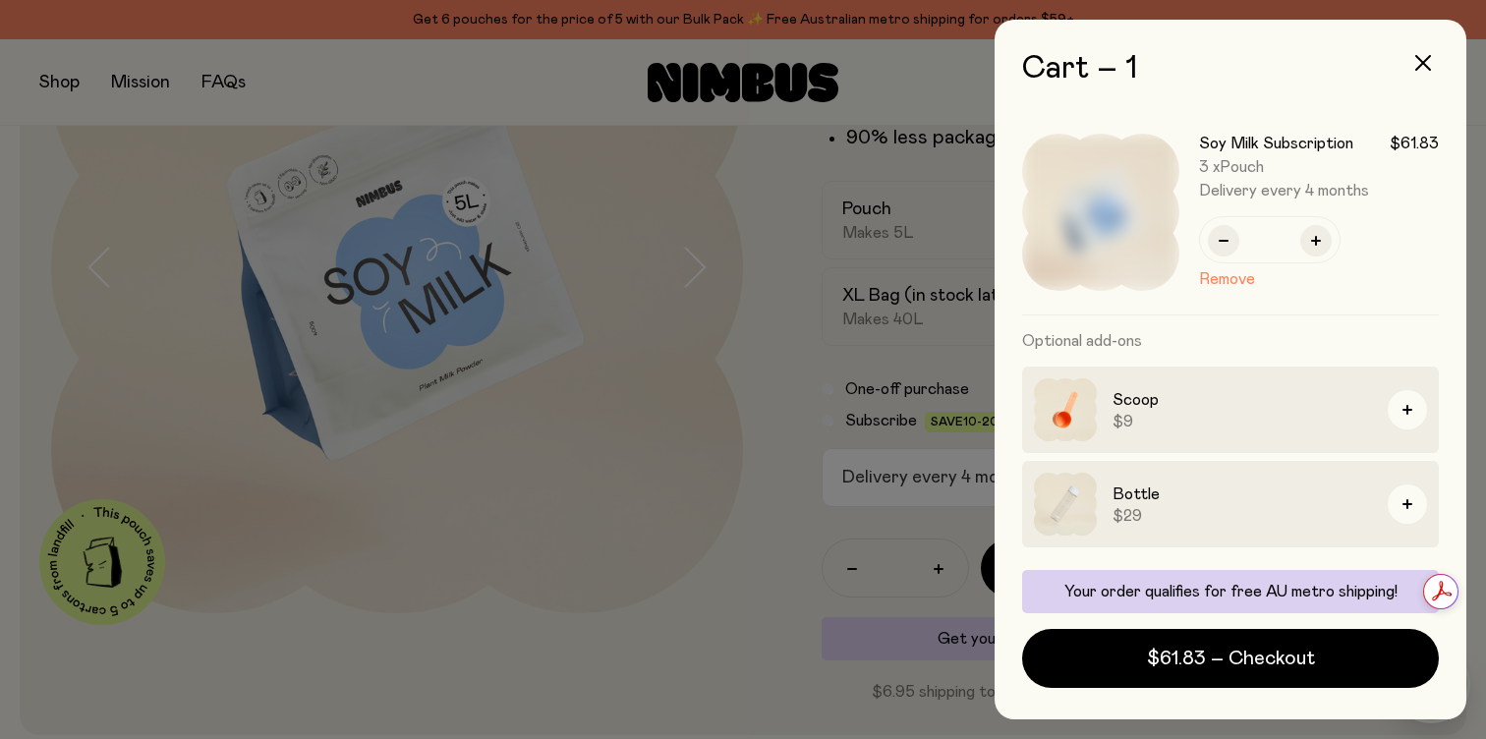
scroll to position [91, 0]
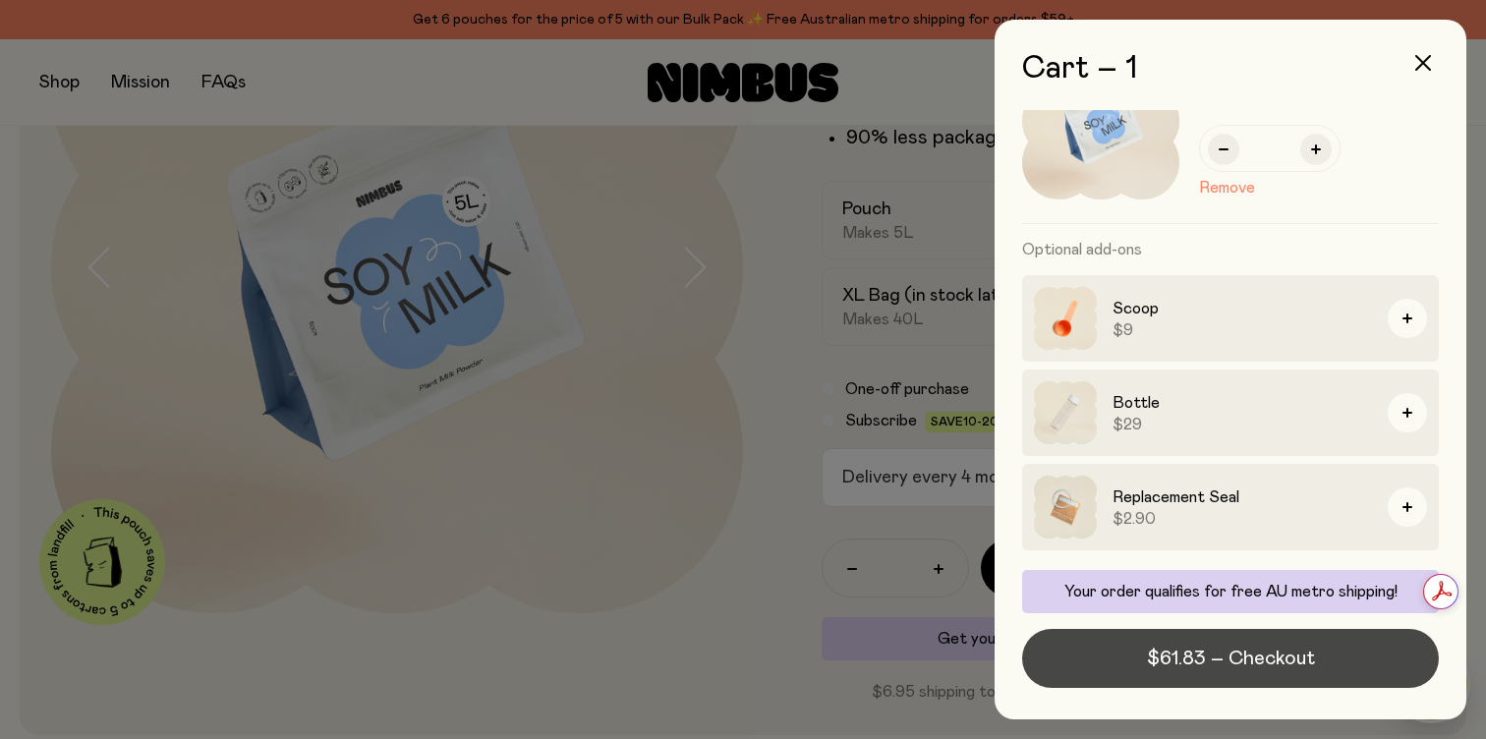
click at [1159, 666] on span "$61.83 – Checkout" at bounding box center [1231, 659] width 168 height 28
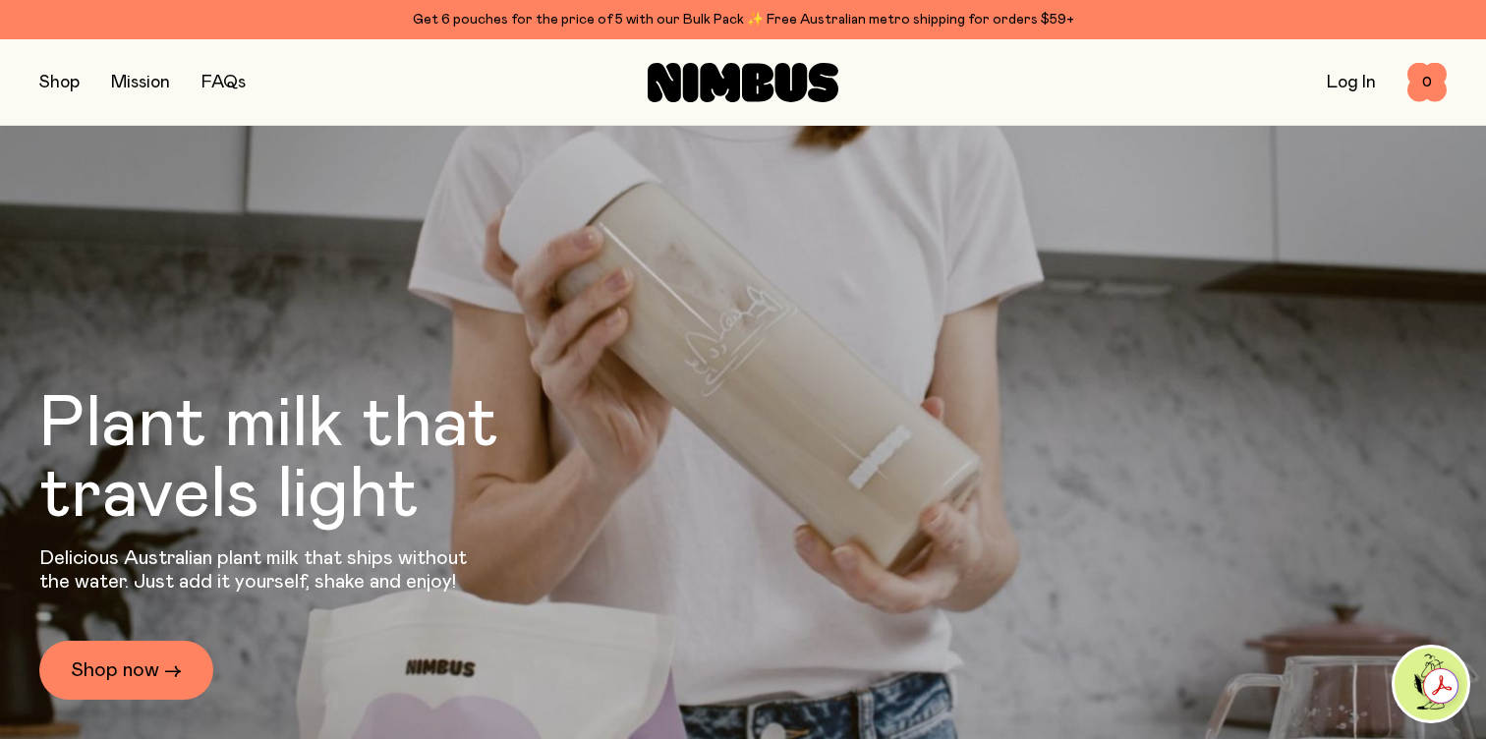
click at [70, 66] on div "Shop Mission FAQs Log In 0 0" at bounding box center [742, 81] width 1407 height 85
click at [69, 86] on button "button" at bounding box center [59, 83] width 40 height 28
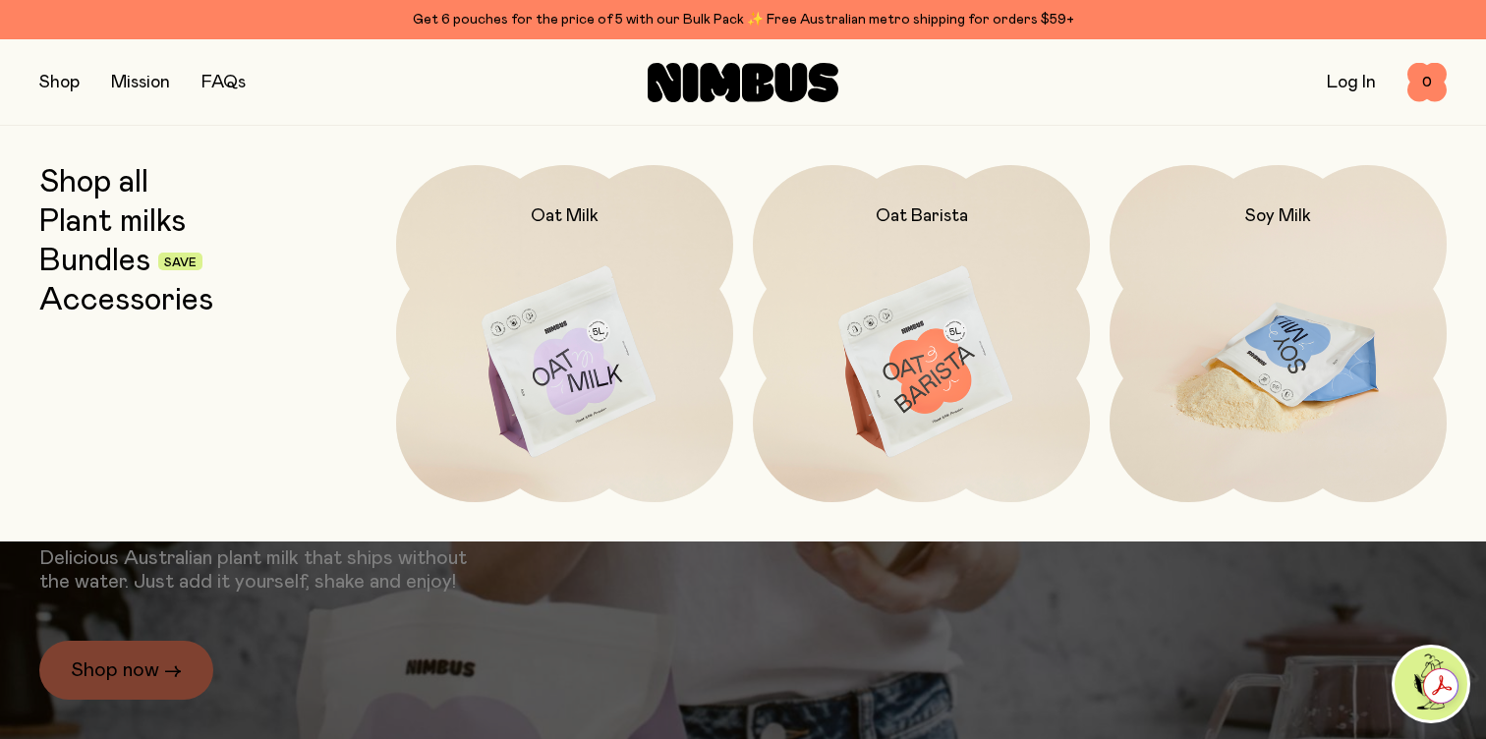
click at [1301, 434] on img at bounding box center [1277, 363] width 337 height 396
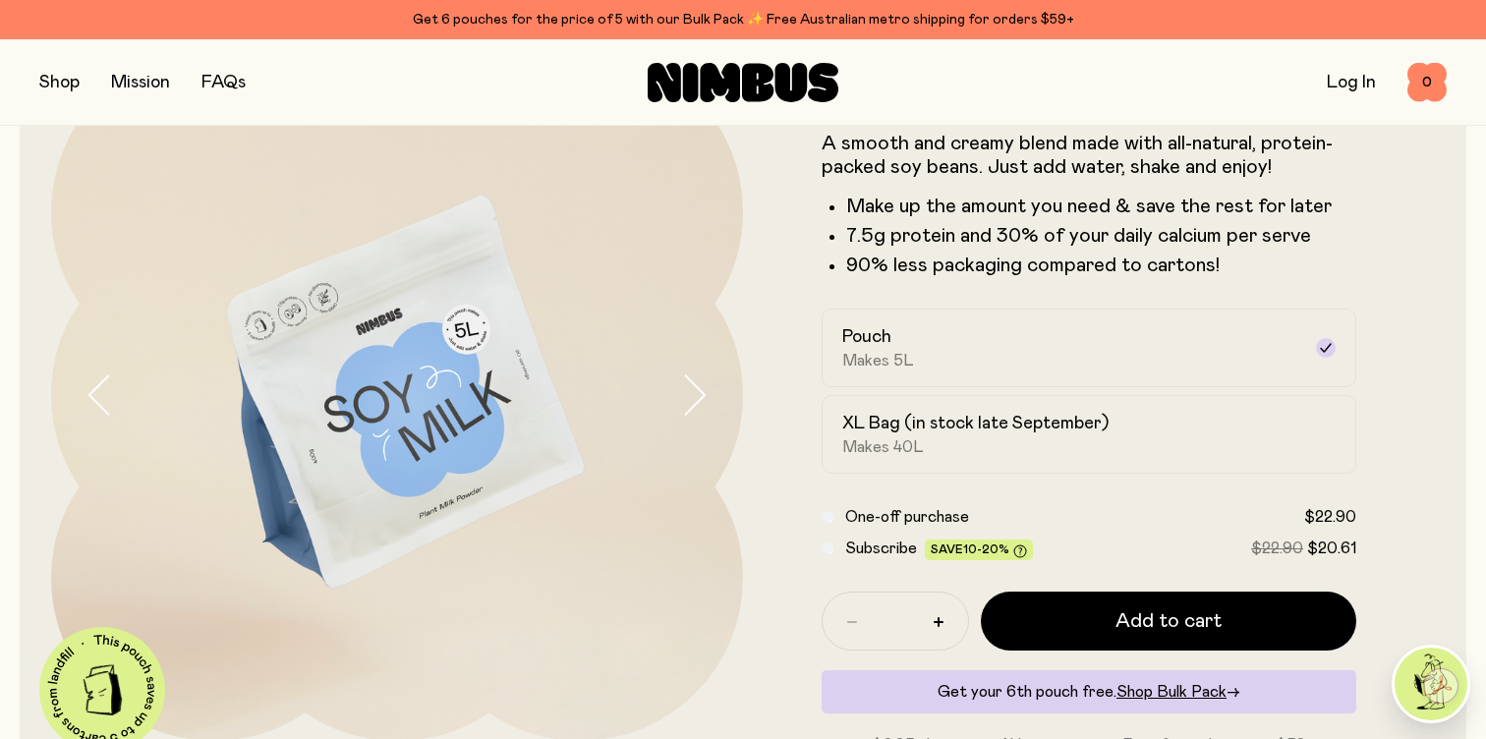
scroll to position [397, 0]
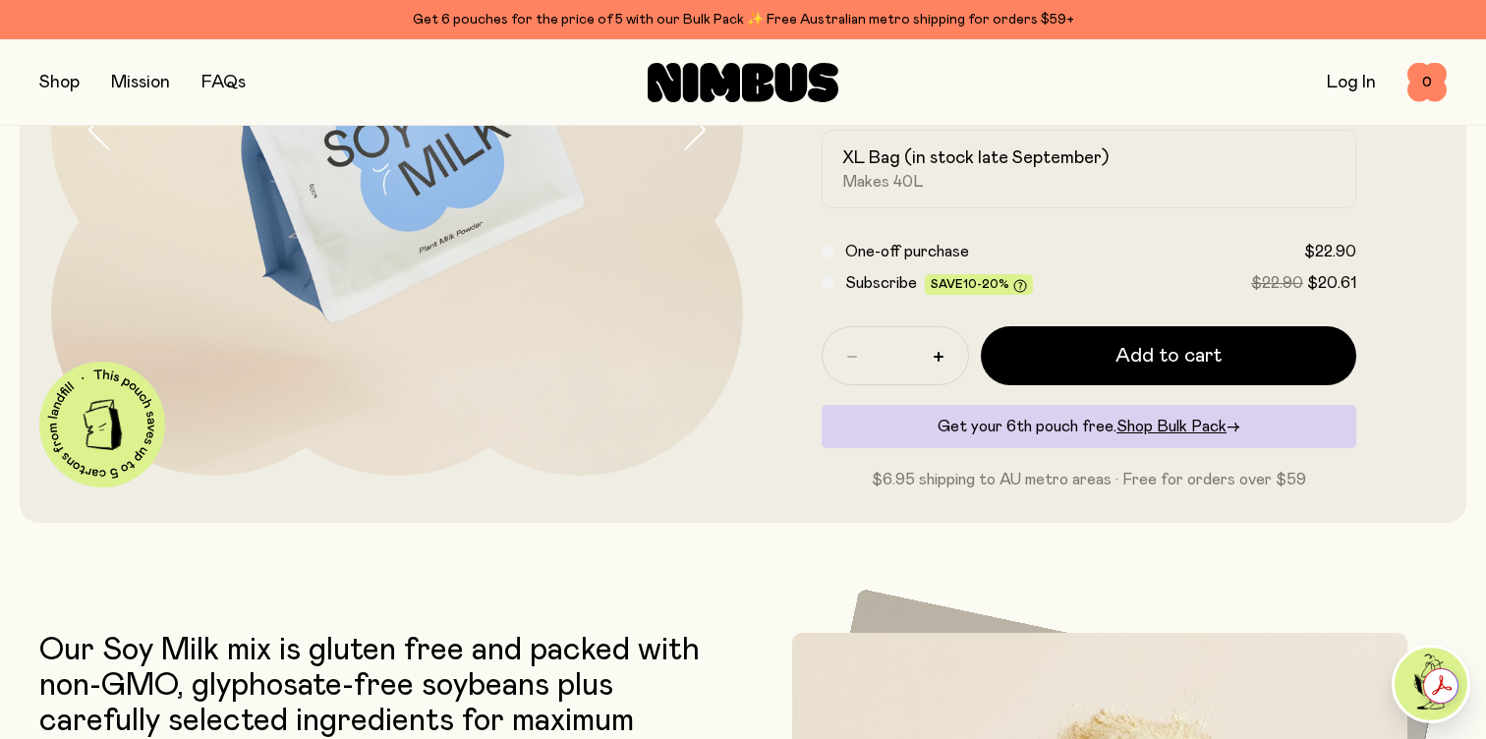
click at [890, 273] on span "Subscribe Save 10-20%" at bounding box center [939, 283] width 188 height 24
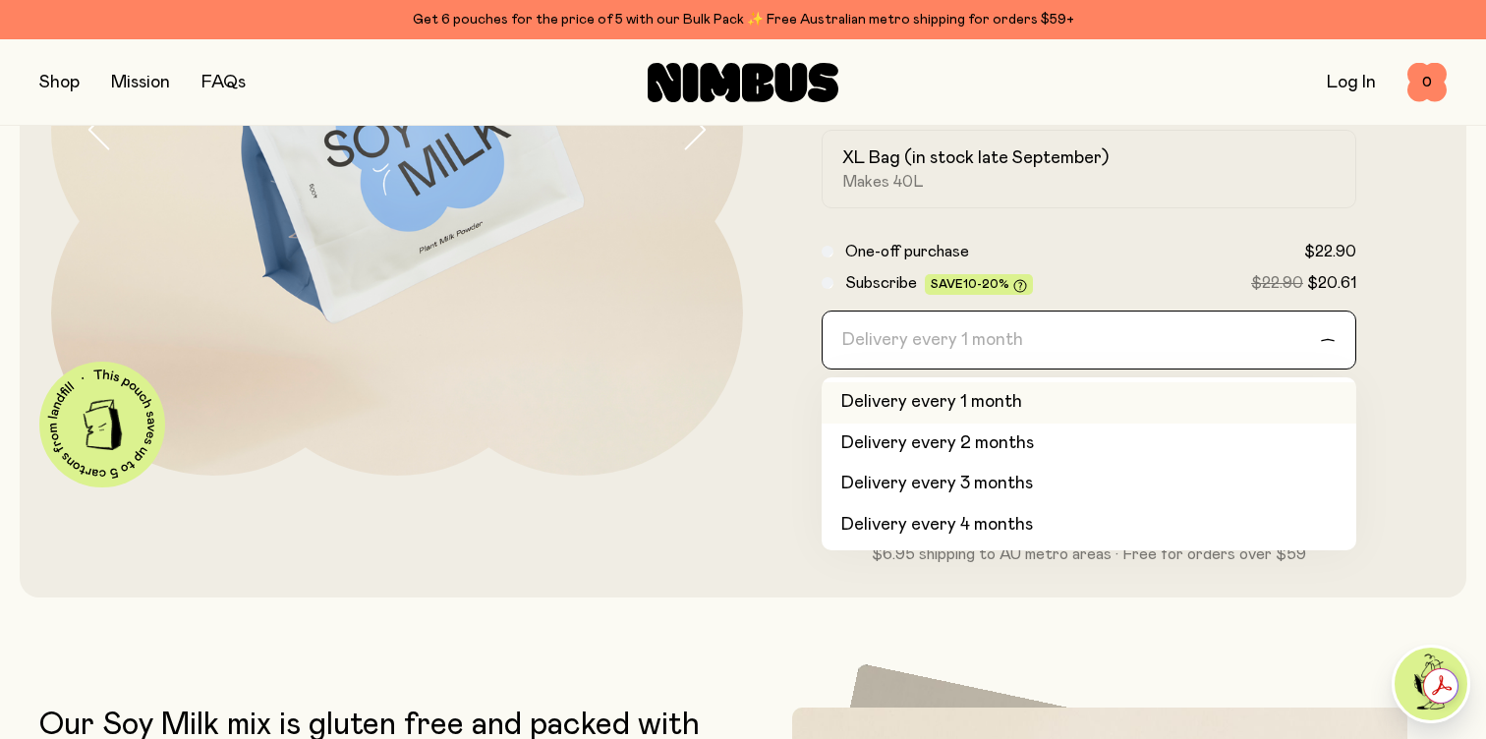
click at [931, 350] on div "Delivery every 1 month" at bounding box center [1070, 339] width 497 height 57
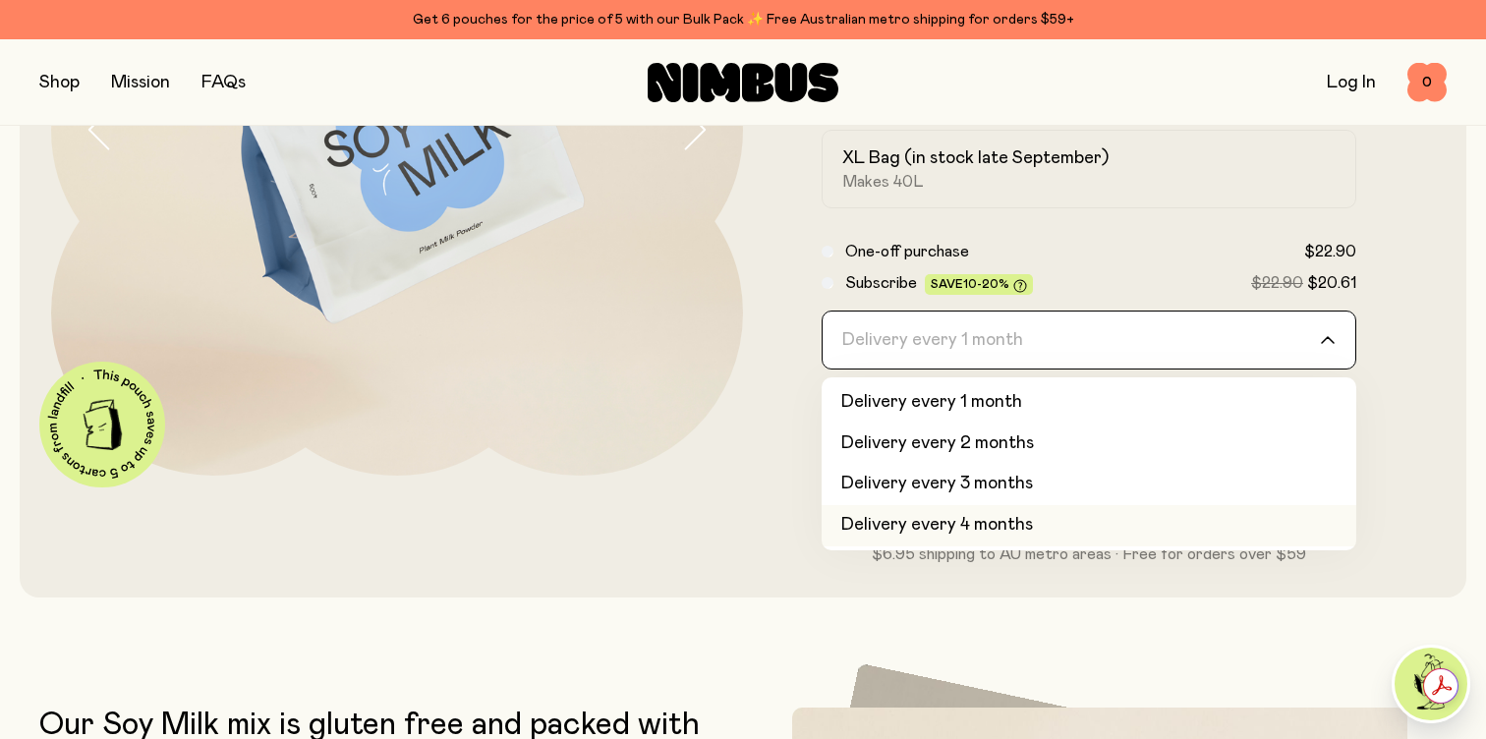
click at [939, 543] on li "Delivery every 4 months" at bounding box center [1088, 525] width 535 height 41
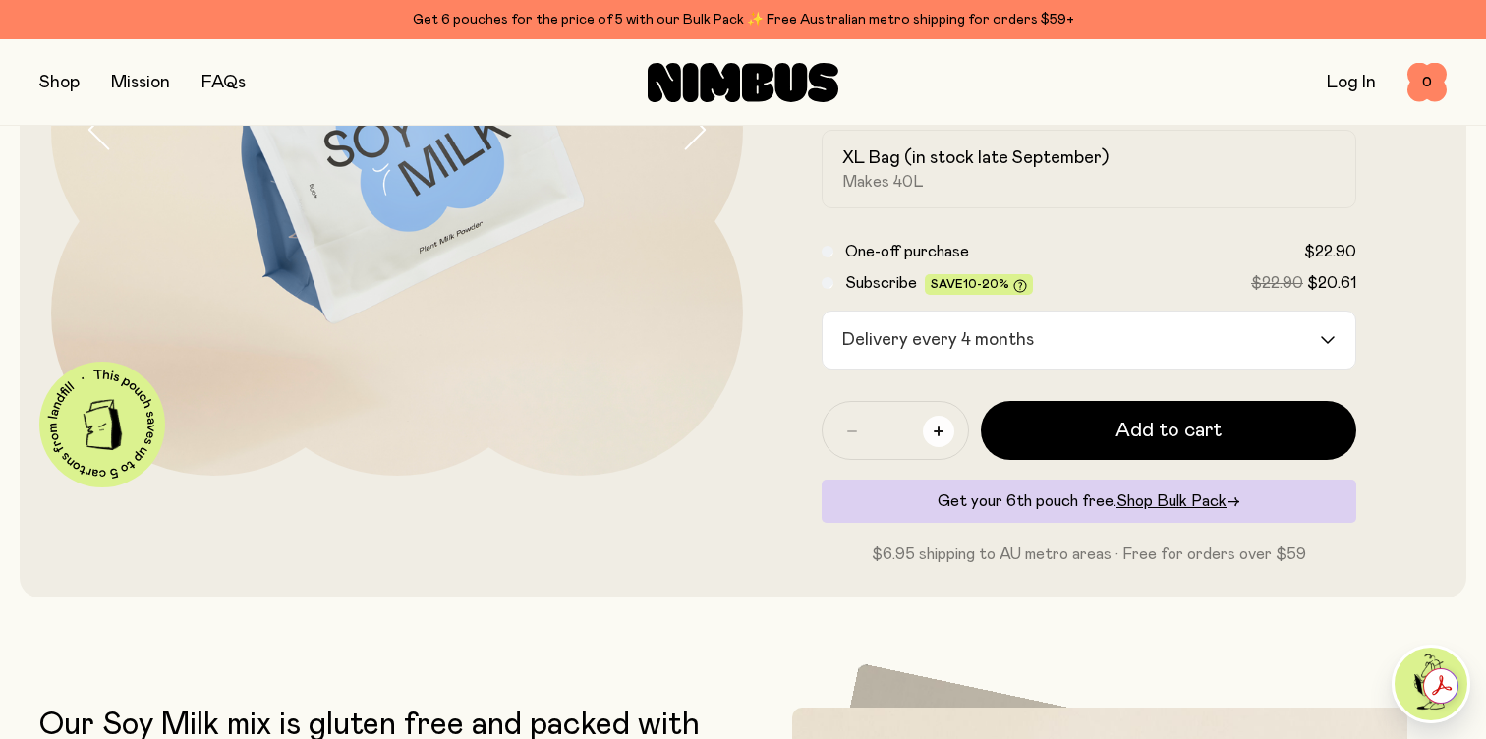
click at [931, 437] on button "button" at bounding box center [938, 431] width 31 height 31
type input "*"
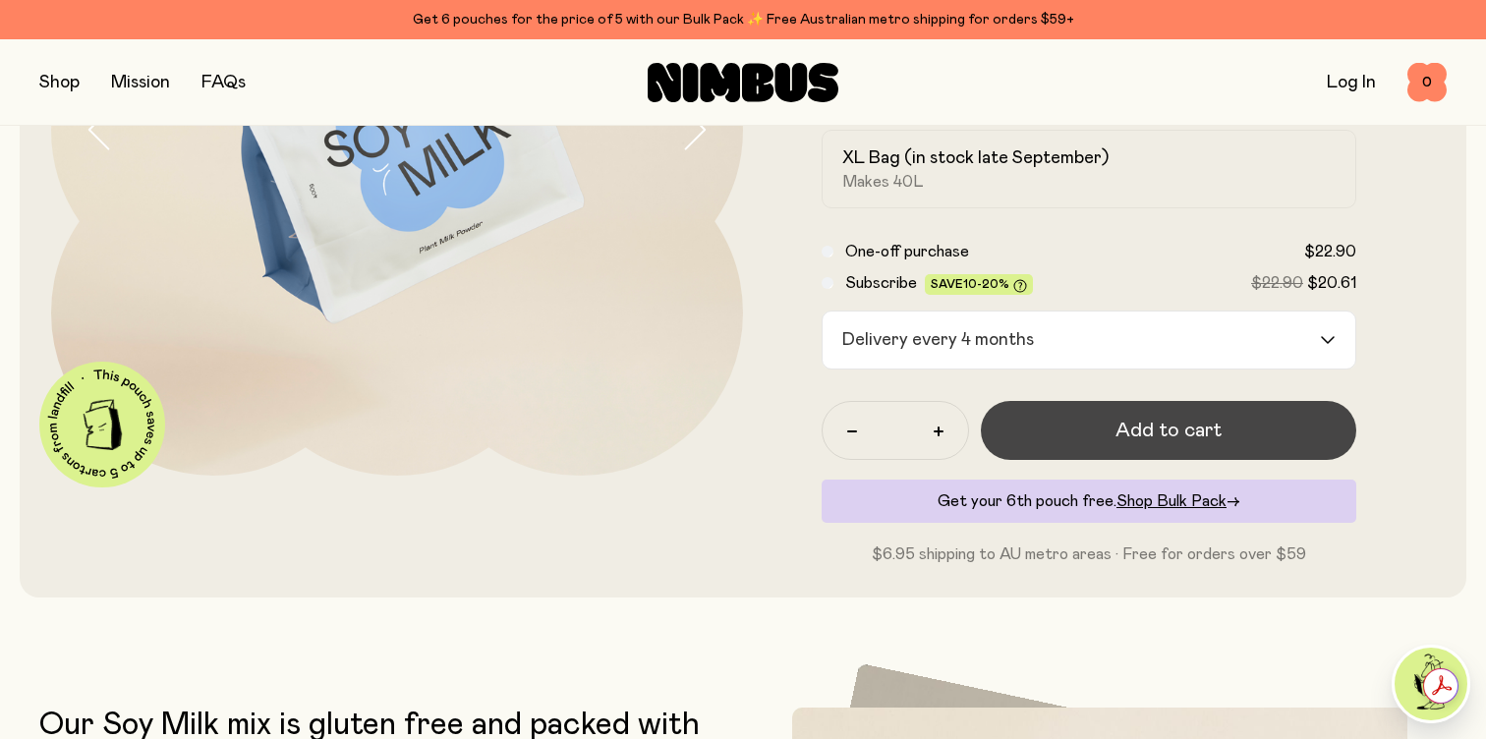
click at [1050, 439] on button "Add to cart" at bounding box center [1168, 430] width 375 height 59
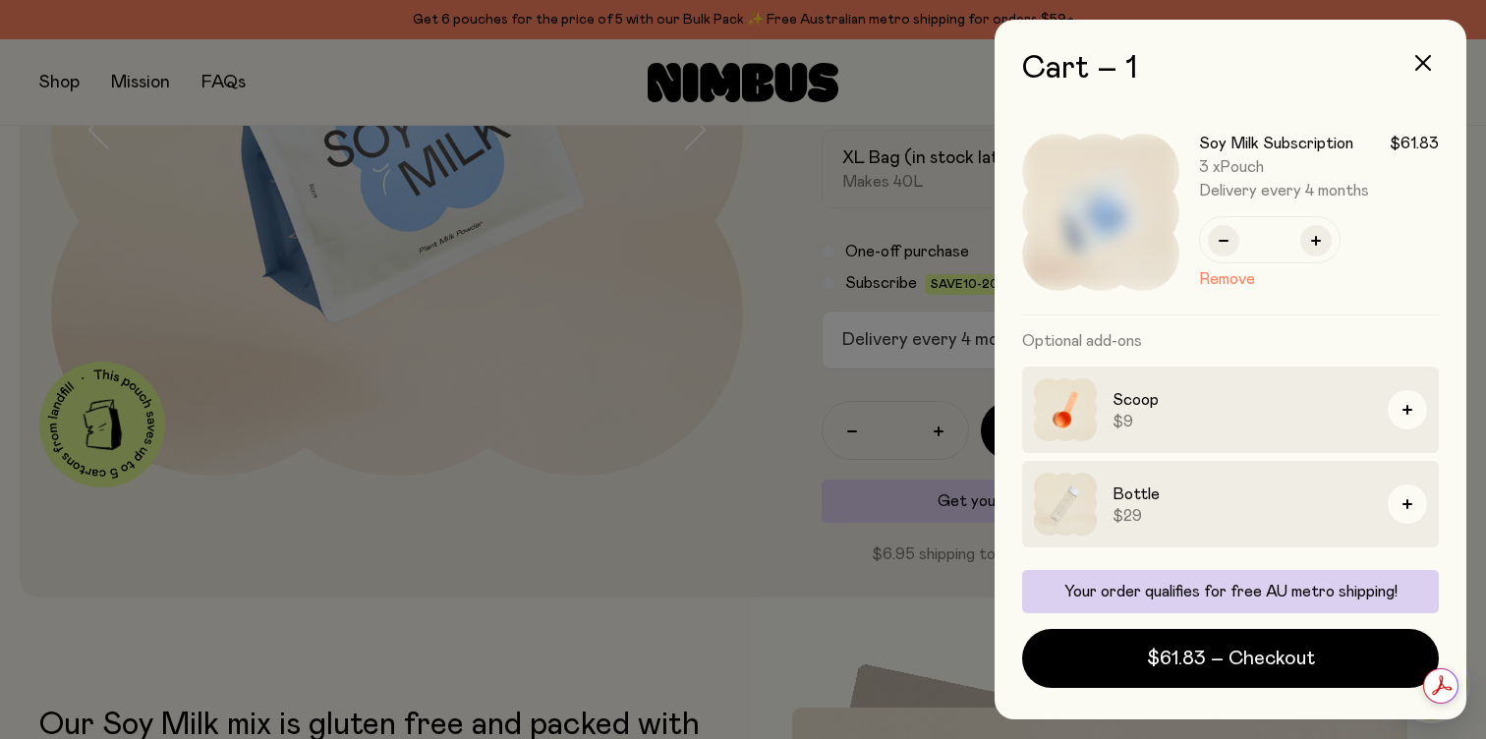
scroll to position [91, 0]
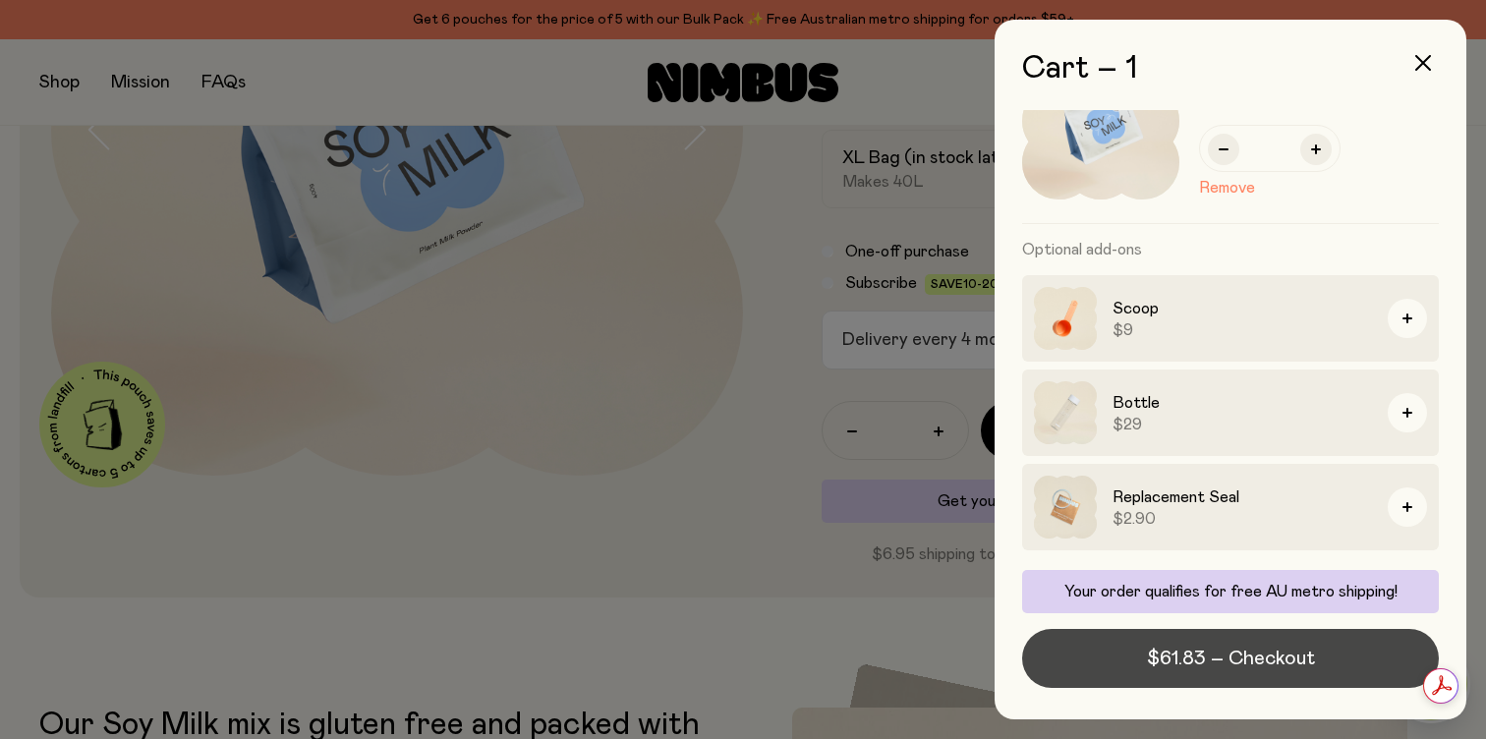
click at [1247, 658] on span "$61.83 – Checkout" at bounding box center [1231, 659] width 168 height 28
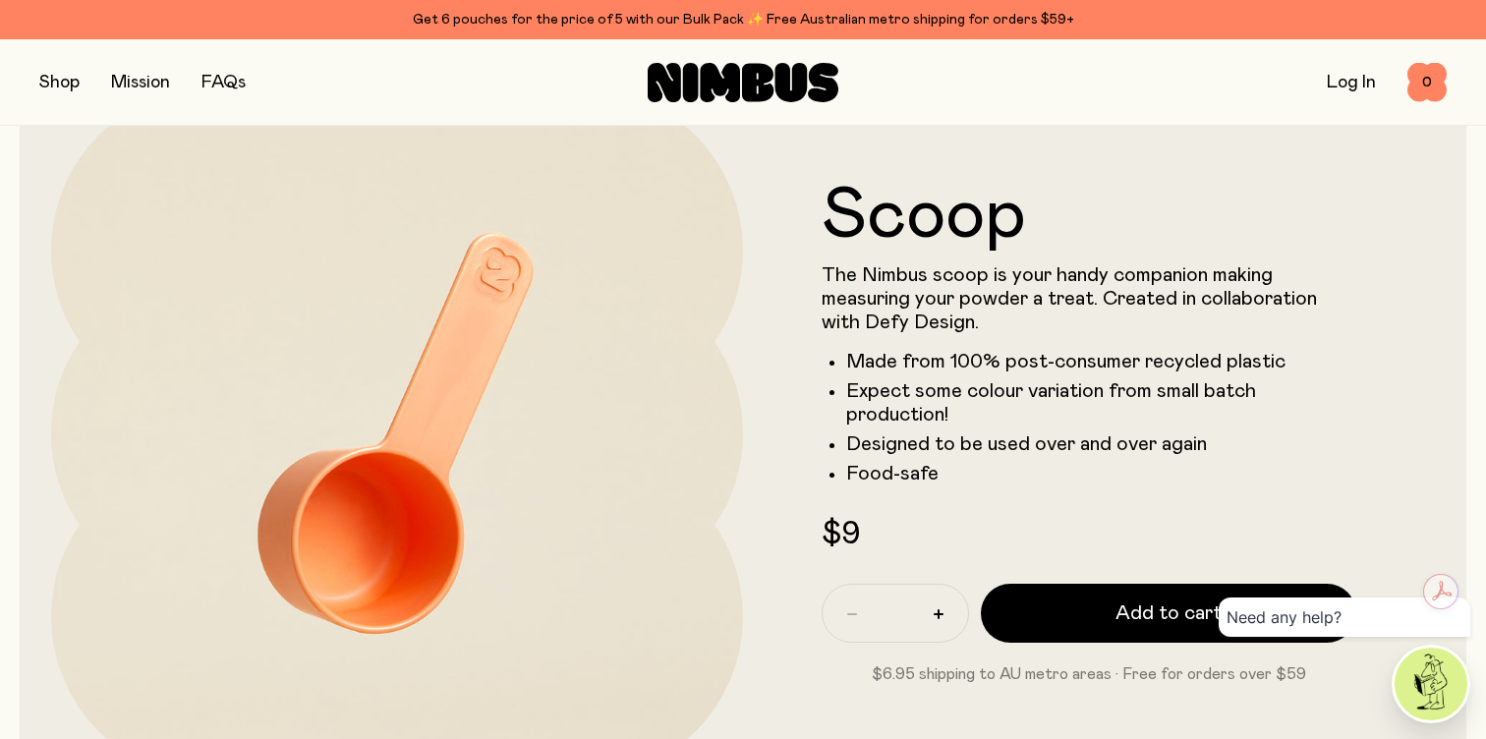
scroll to position [123, 0]
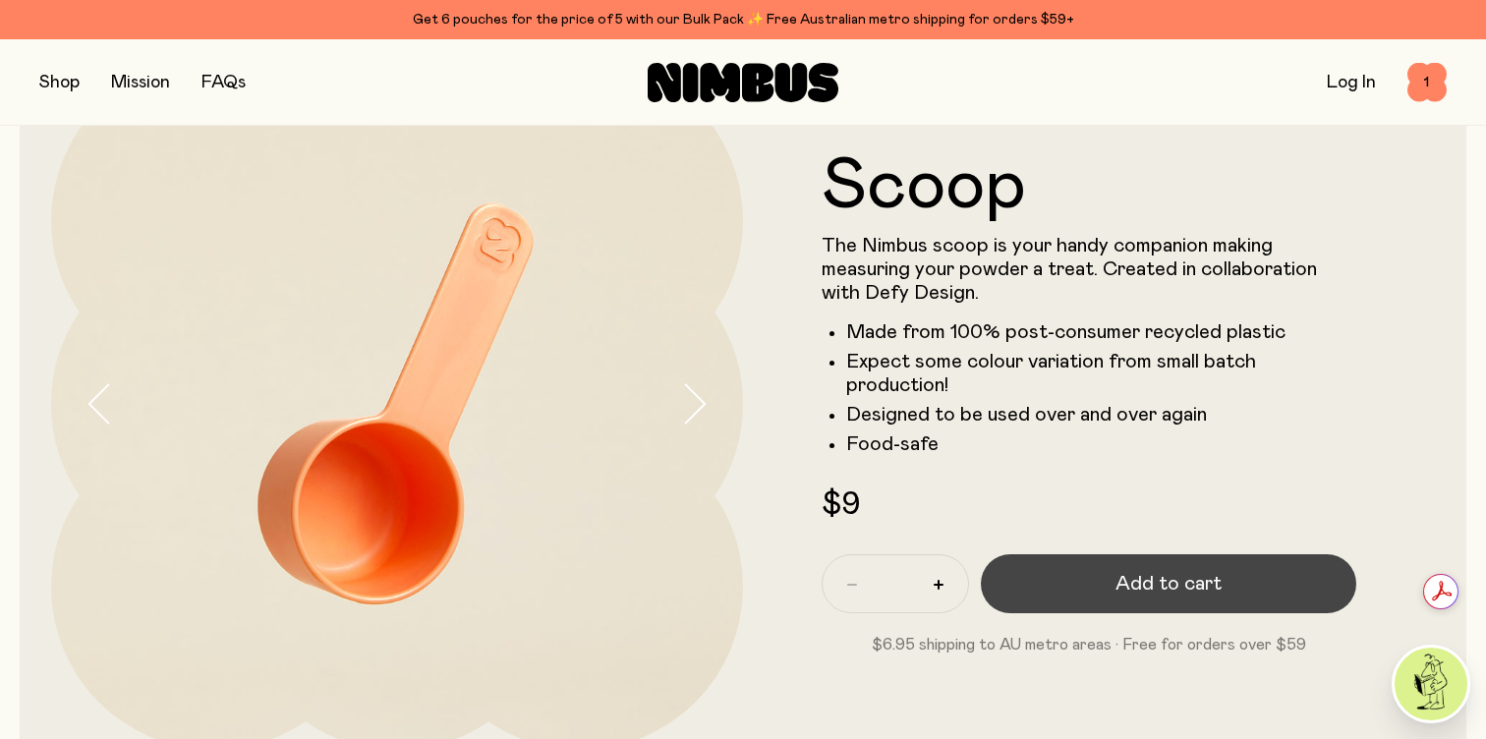
click at [1114, 575] on button "Add to cart" at bounding box center [1168, 583] width 375 height 59
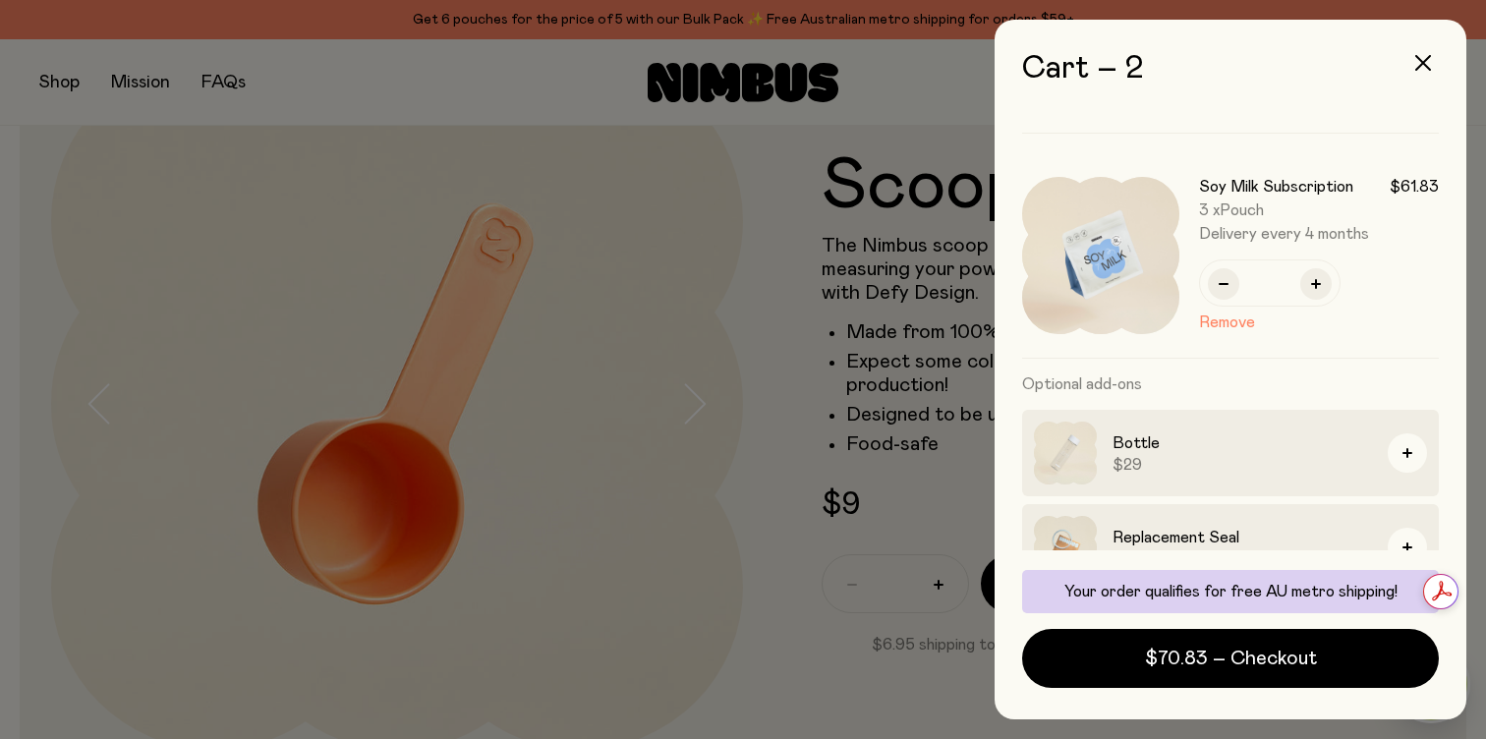
scroll to position [222, 0]
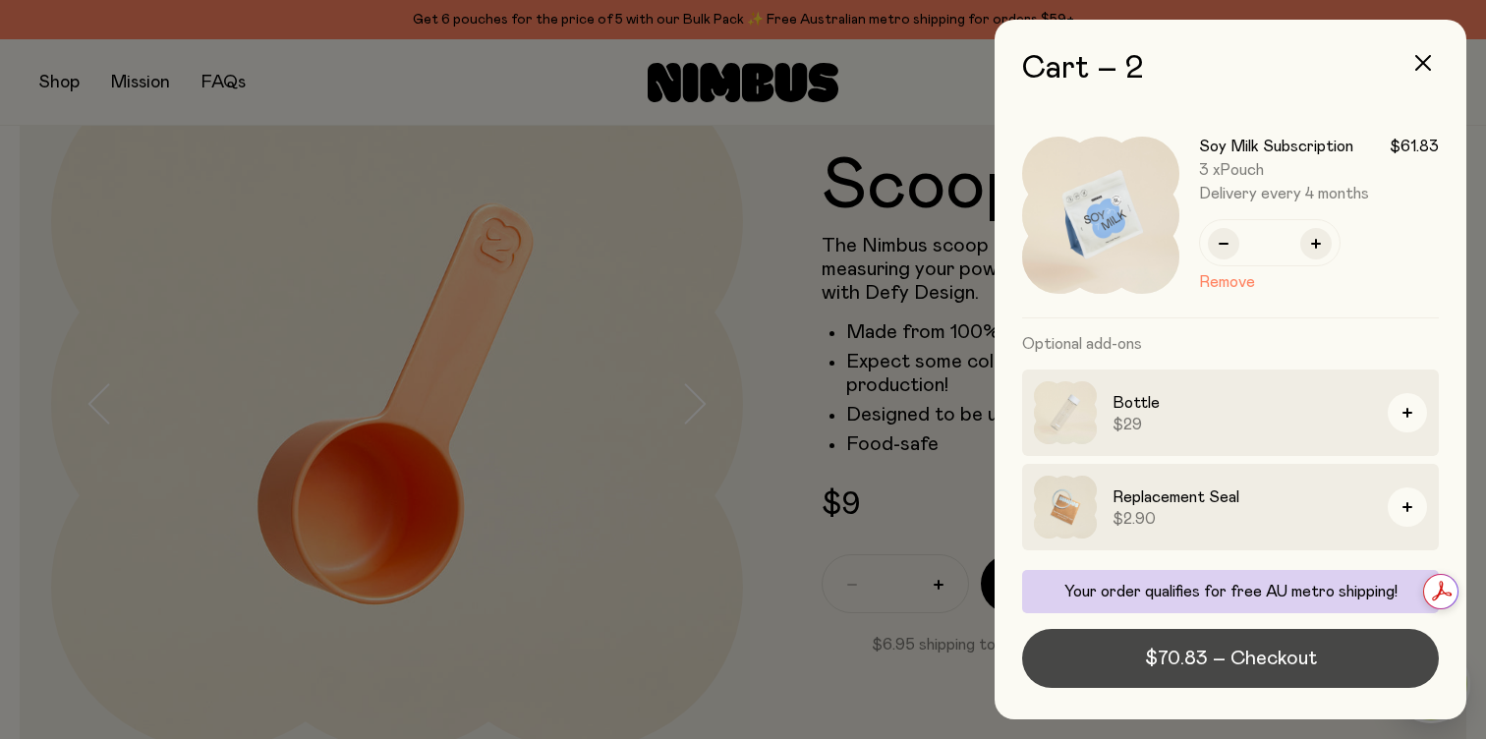
click at [1275, 672] on button "$70.83 – Checkout" at bounding box center [1230, 658] width 417 height 59
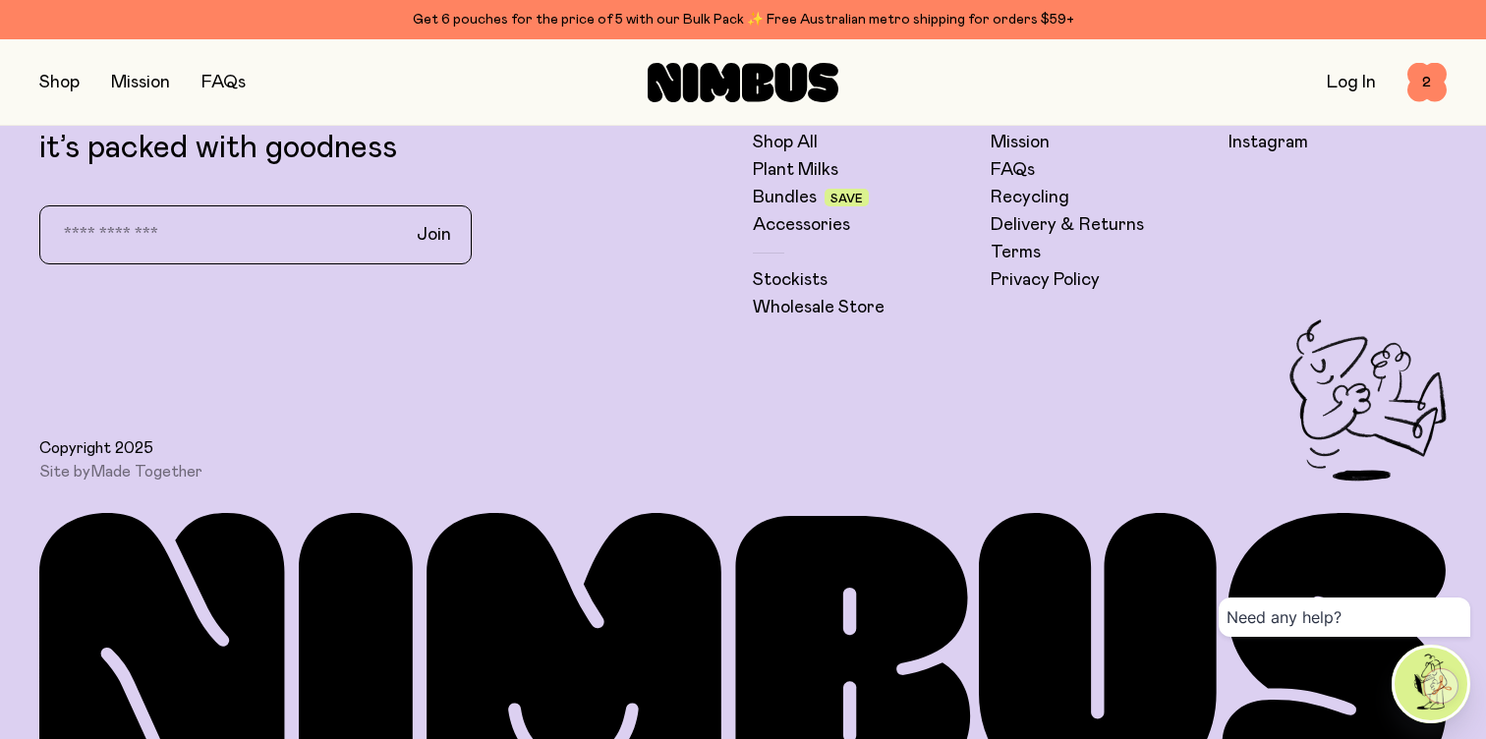
scroll to position [5786, 0]
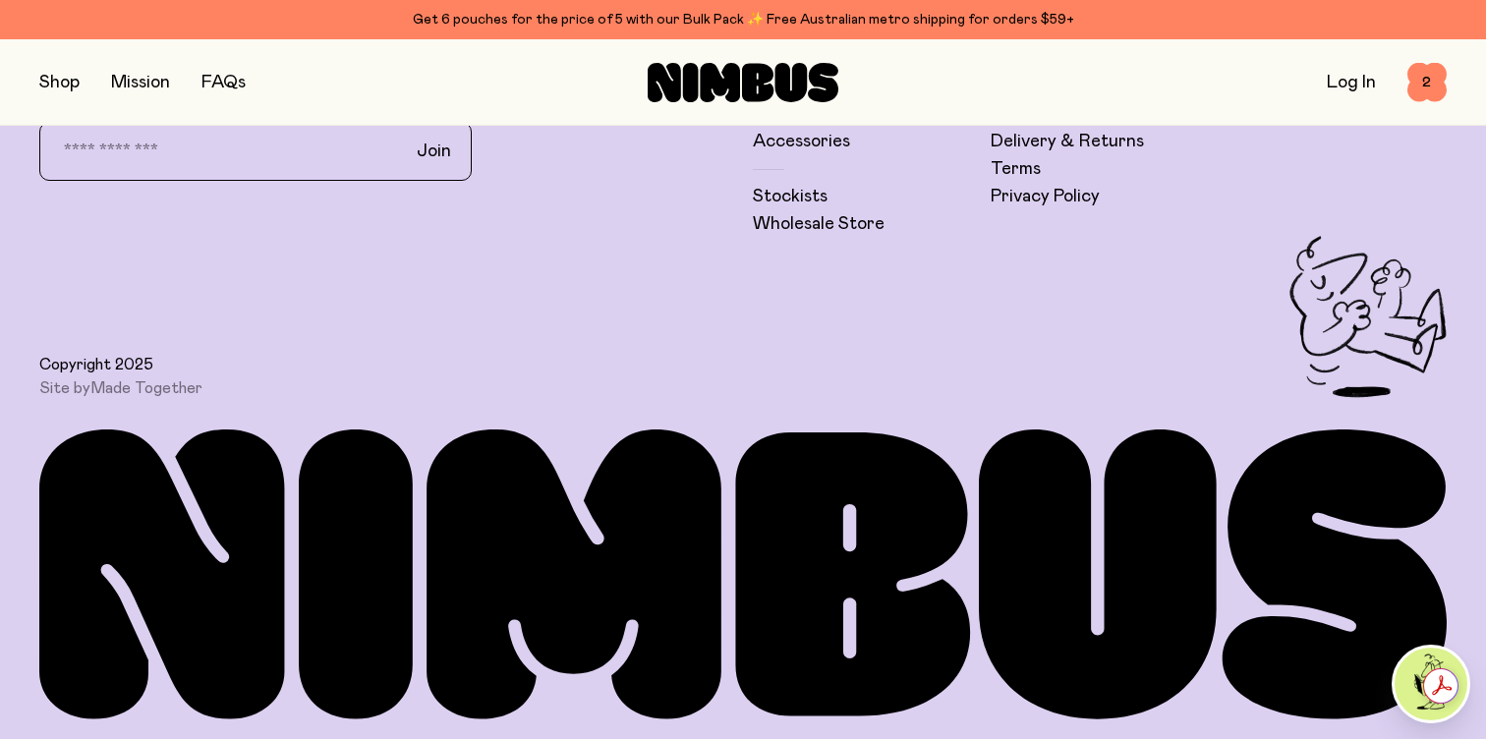
click at [1423, 656] on img at bounding box center [1430, 684] width 73 height 73
